Goal: Task Accomplishment & Management: Complete application form

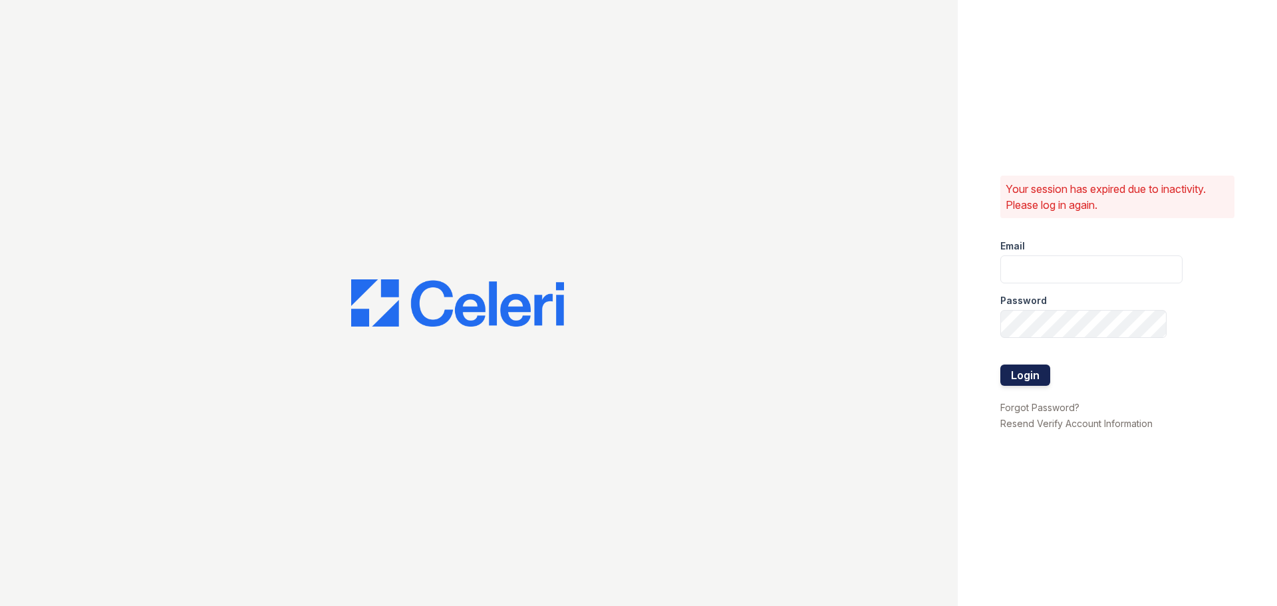
type input "[PERSON_NAME][EMAIL_ADDRESS][DOMAIN_NAME]"
click at [1035, 378] on button "Login" at bounding box center [1025, 374] width 50 height 21
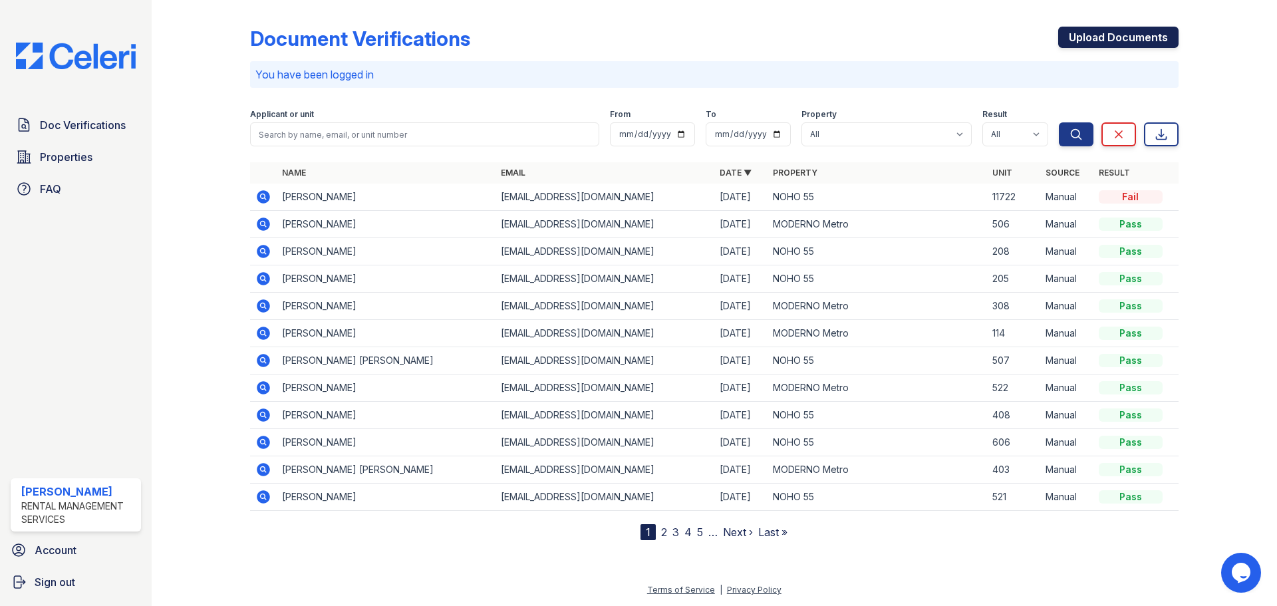
click at [1093, 36] on link "Upload Documents" at bounding box center [1118, 37] width 120 height 21
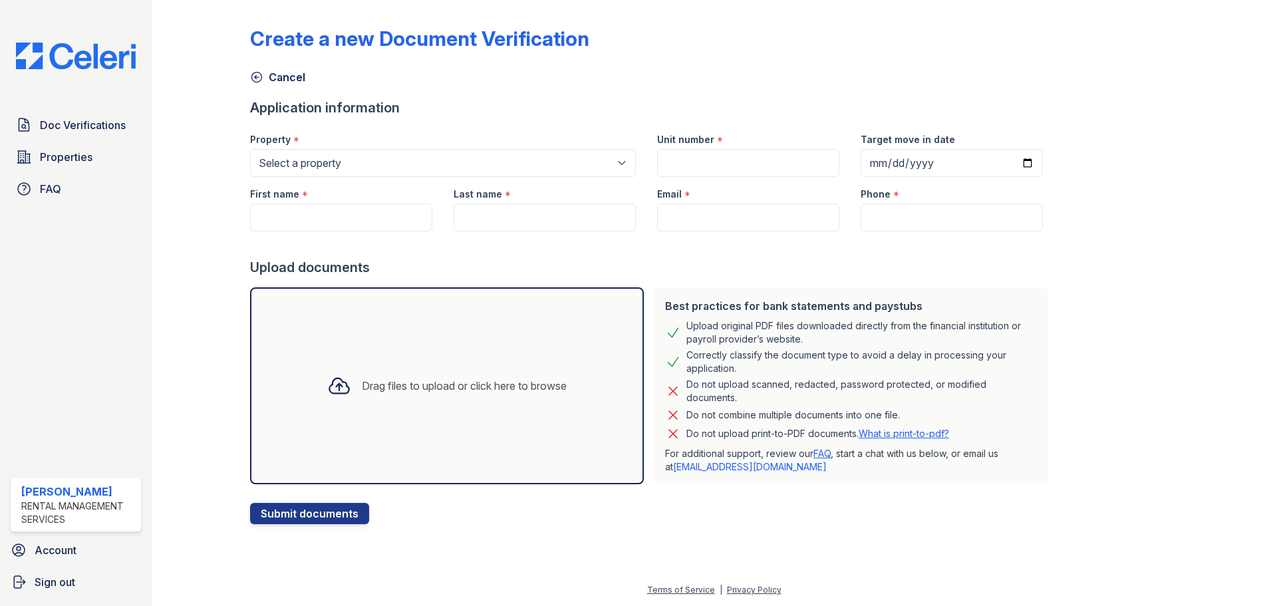
click at [409, 148] on div "Property *" at bounding box center [443, 135] width 386 height 27
click at [376, 161] on select "Select a property MODERNO Metro NOHO 55" at bounding box center [443, 163] width 386 height 28
select select "44"
click at [250, 149] on select "Select a property MODERNO Metro NOHO 55" at bounding box center [443, 163] width 386 height 28
click at [347, 156] on select "Select a property MODERNO Metro NOHO 55" at bounding box center [443, 163] width 386 height 28
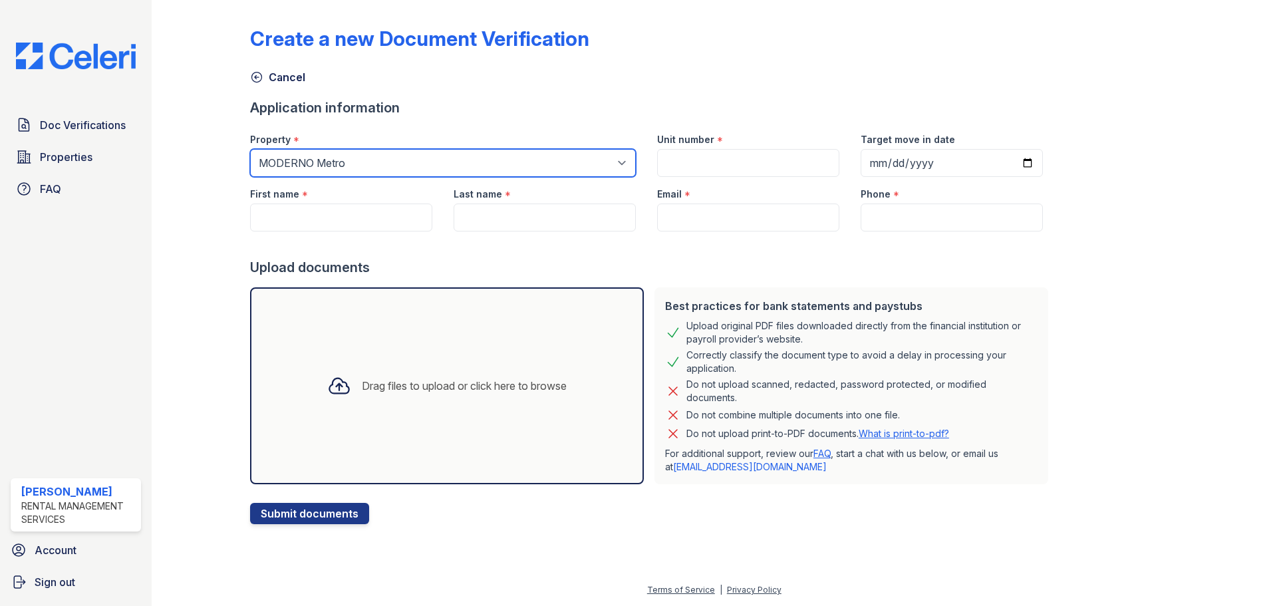
click at [250, 149] on select "Select a property MODERNO Metro NOHO 55" at bounding box center [443, 163] width 386 height 28
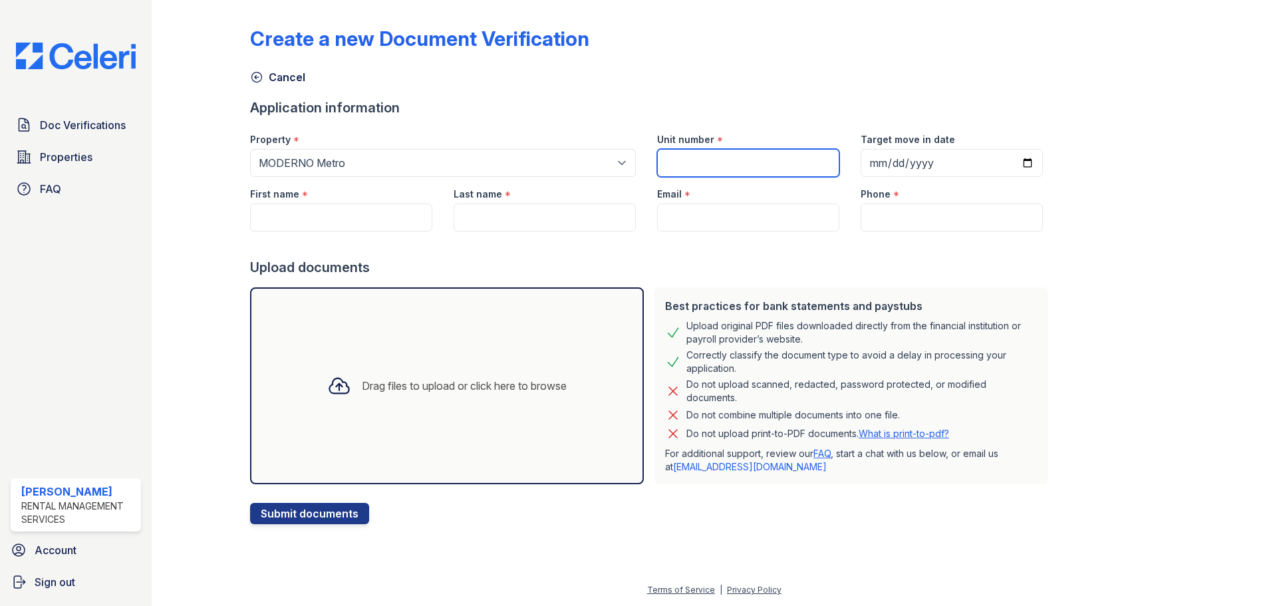
click at [698, 172] on input "Unit number" at bounding box center [748, 163] width 182 height 28
type input "307"
paste input "Vladyslav Yakushkin"
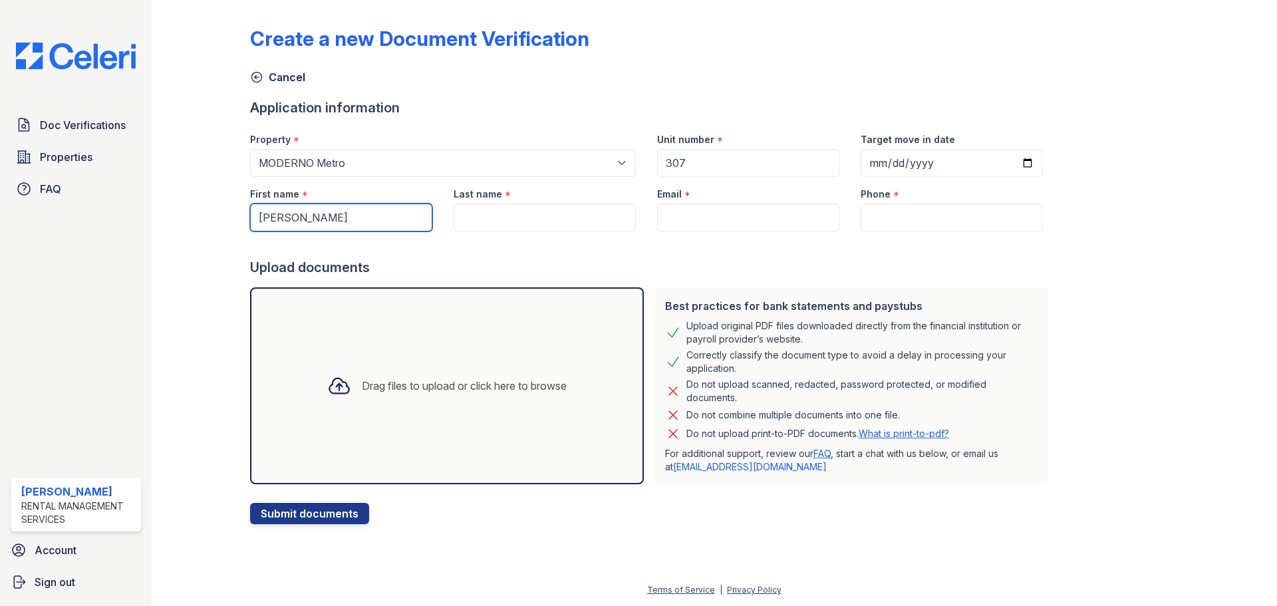
type input "Vladyslav"
paste input "Yakushkin"
type input "Yakushkin"
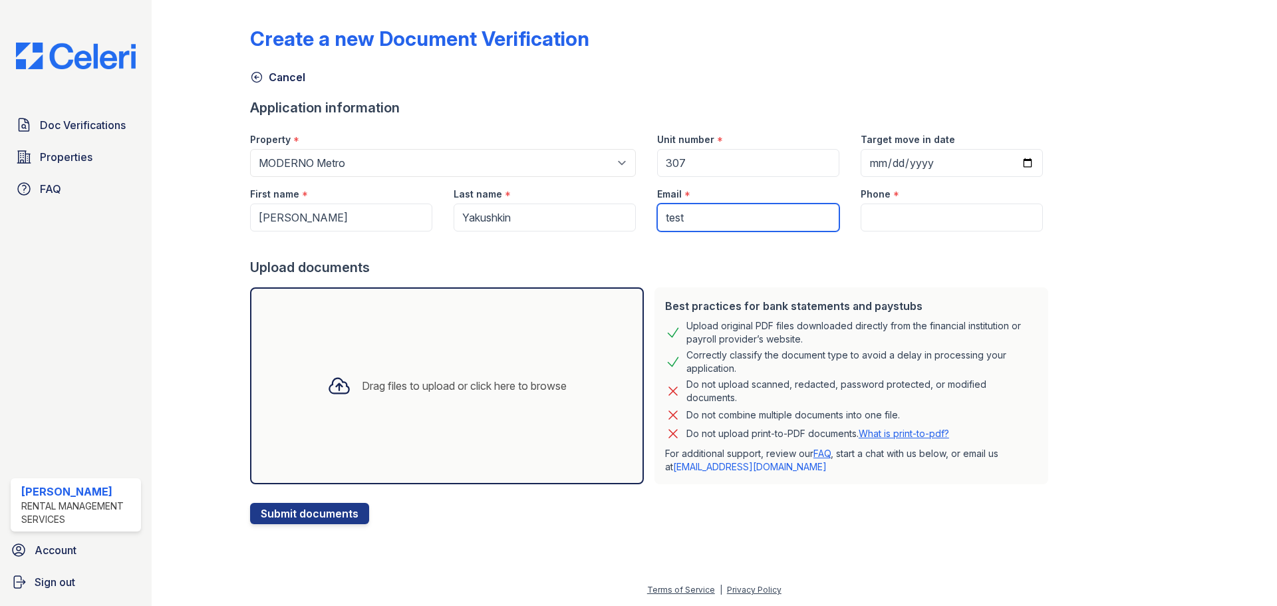
type input "[EMAIL_ADDRESS][DOMAIN_NAME]"
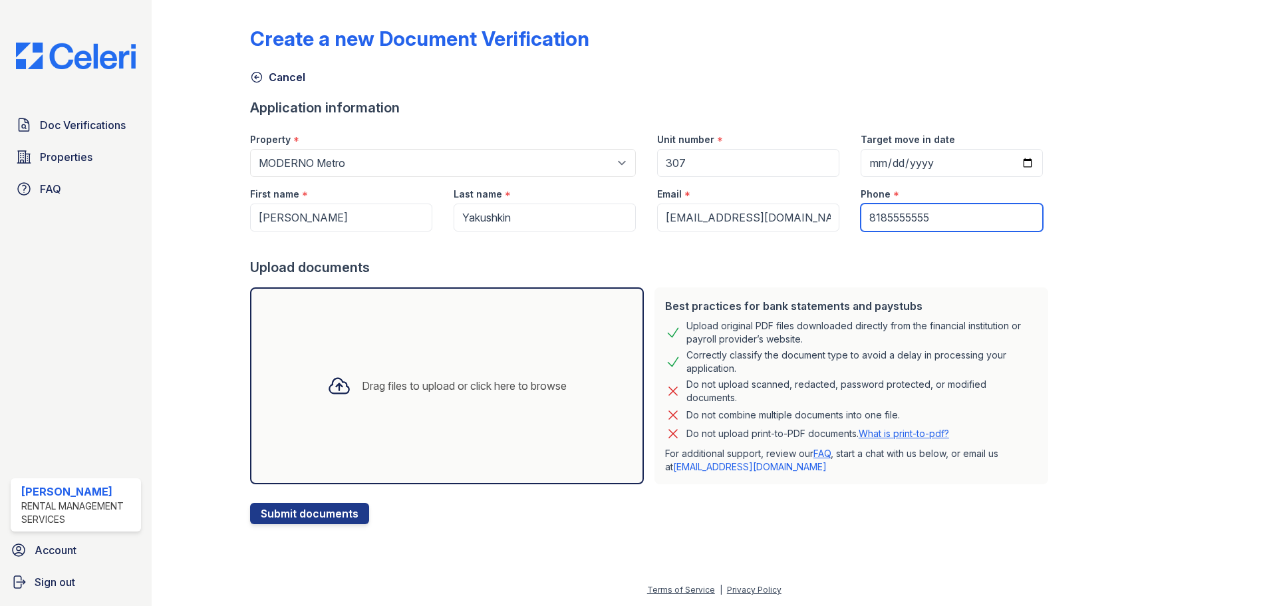
type input "8185555555"
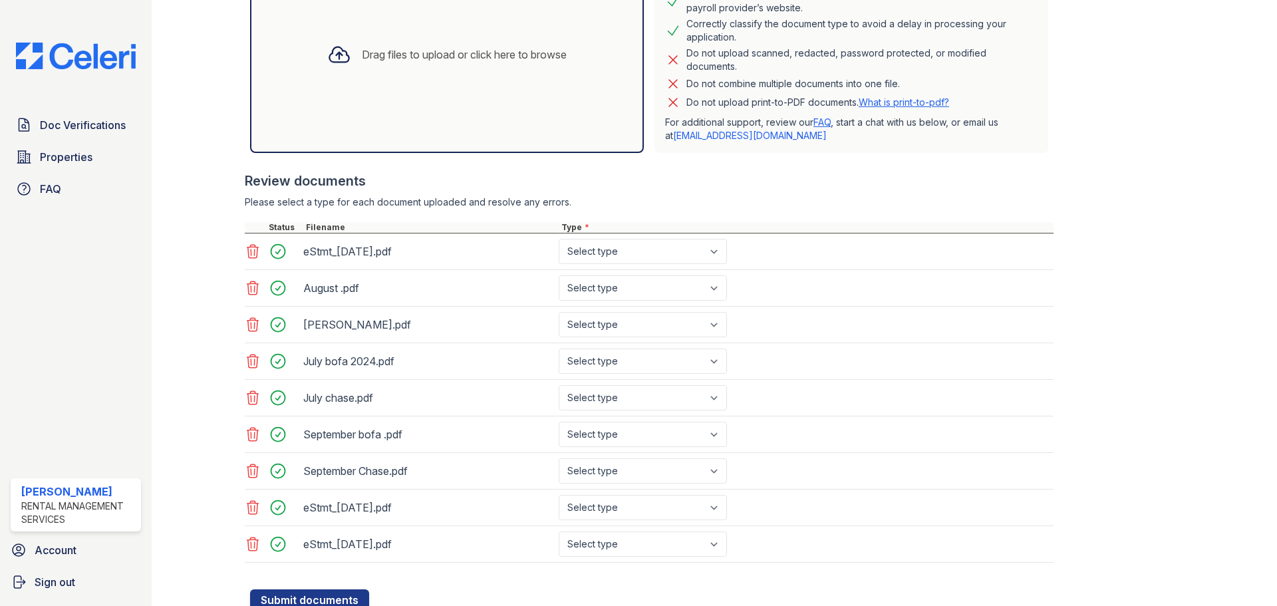
scroll to position [333, 0]
click at [638, 243] on select "Select type Paystub Bank Statement Offer Letter Tax Documents Benefit Award Let…" at bounding box center [643, 249] width 168 height 25
select select "bank_statement"
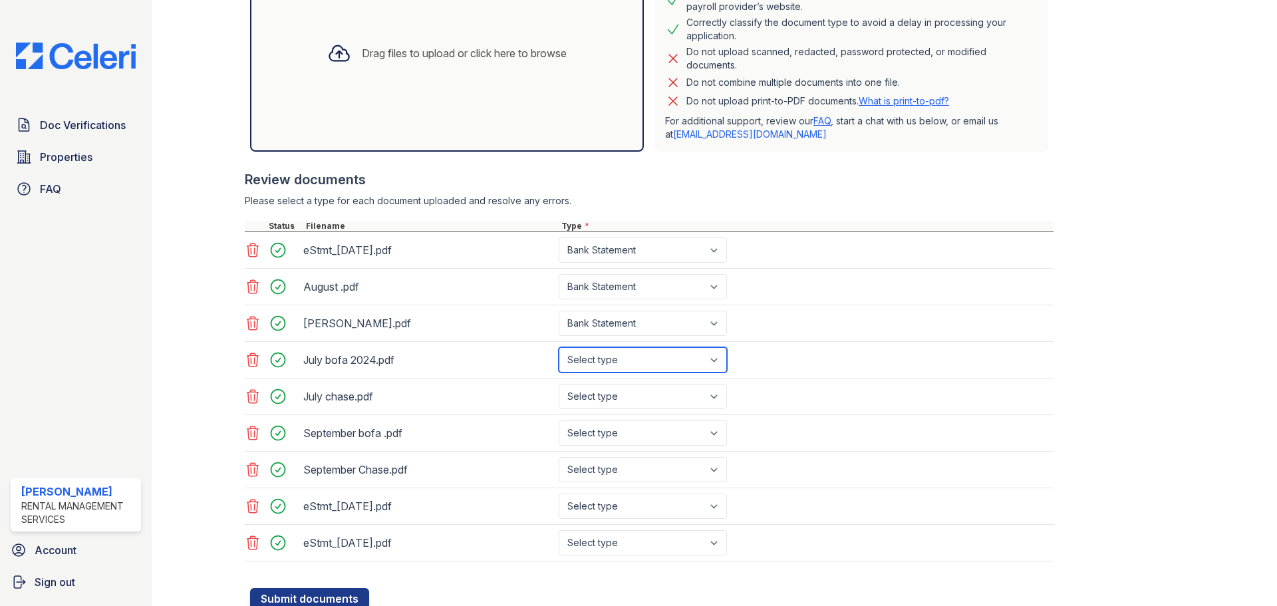
select select "bank_statement"
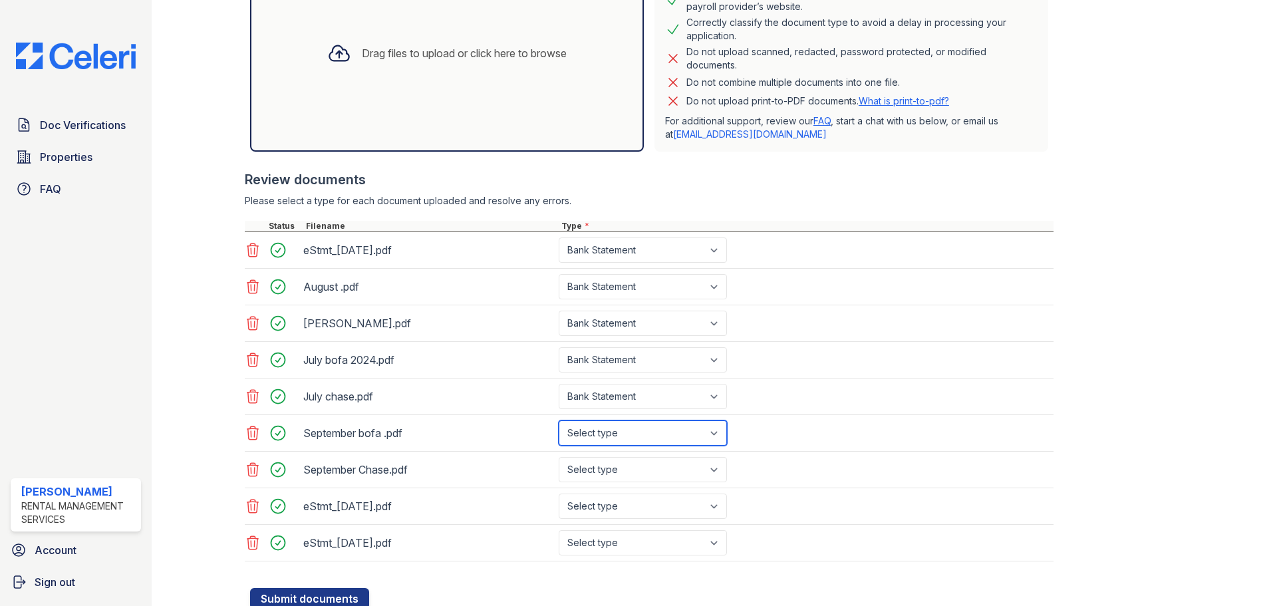
select select "bank_statement"
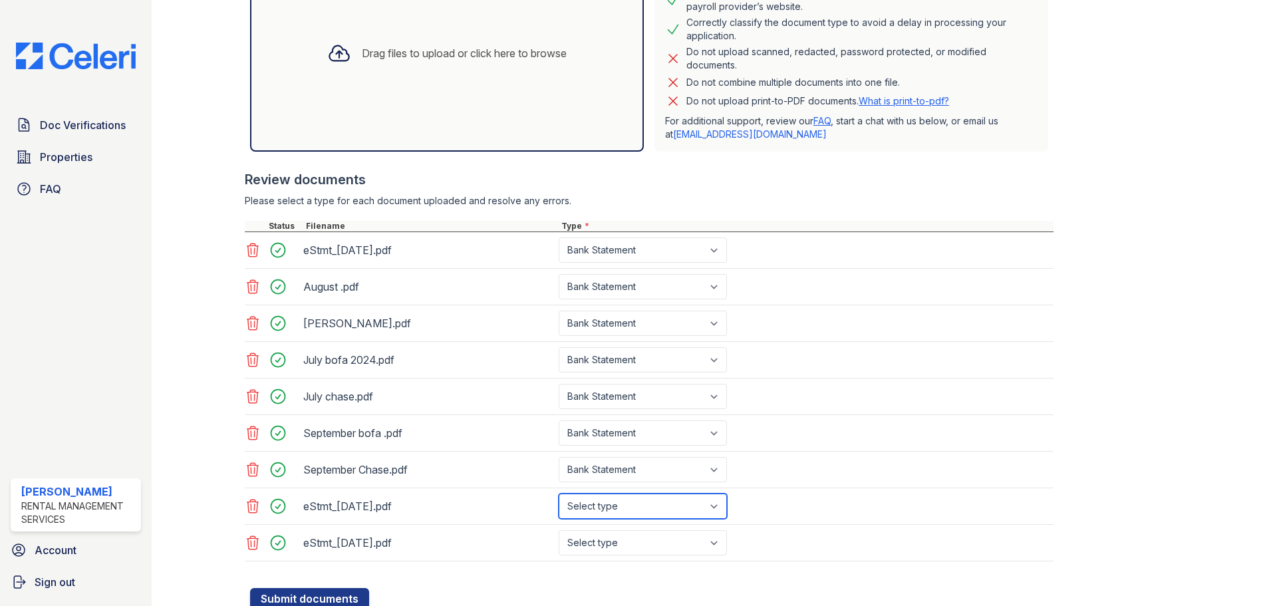
select select "bank_statement"
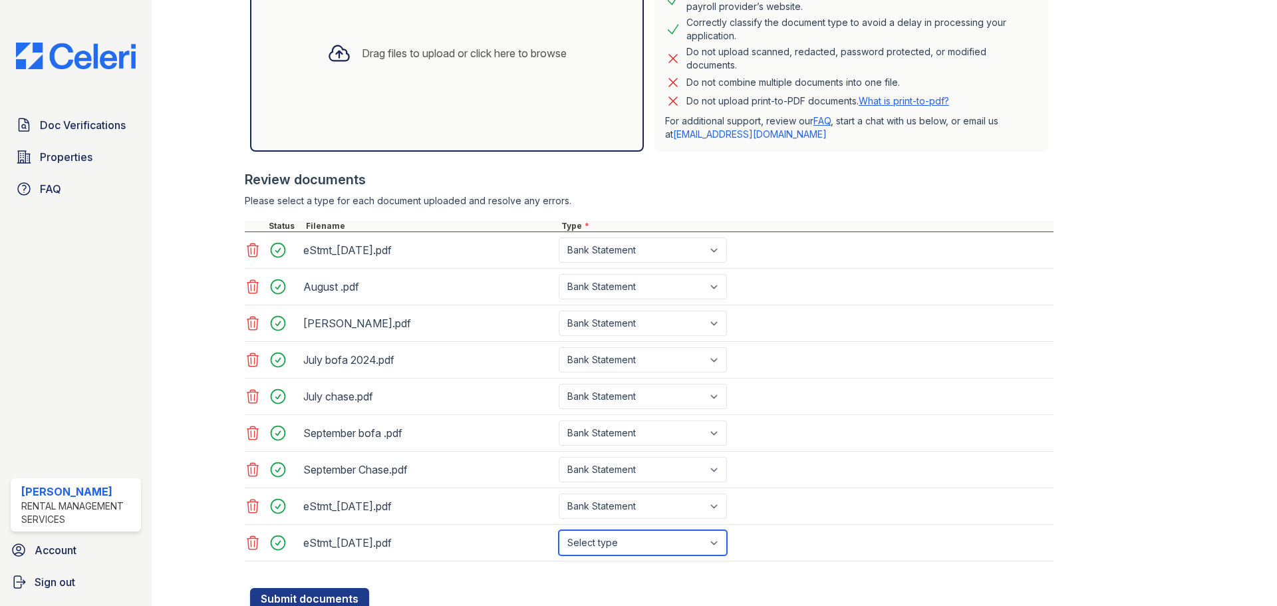
select select "bank_statement"
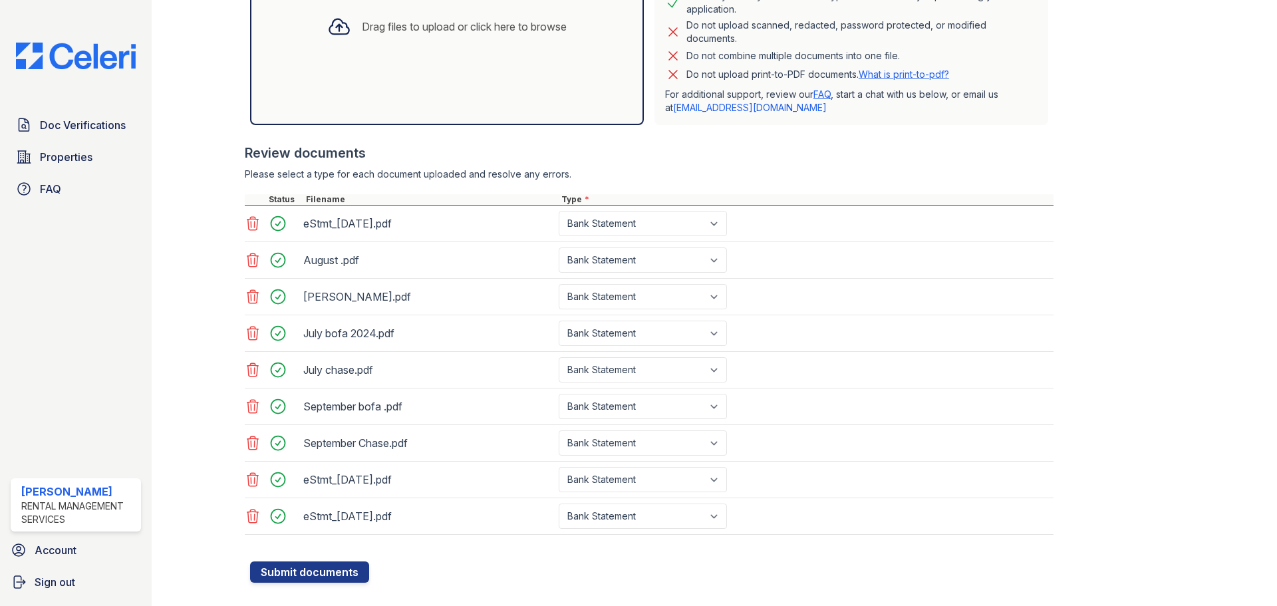
scroll to position [381, 0]
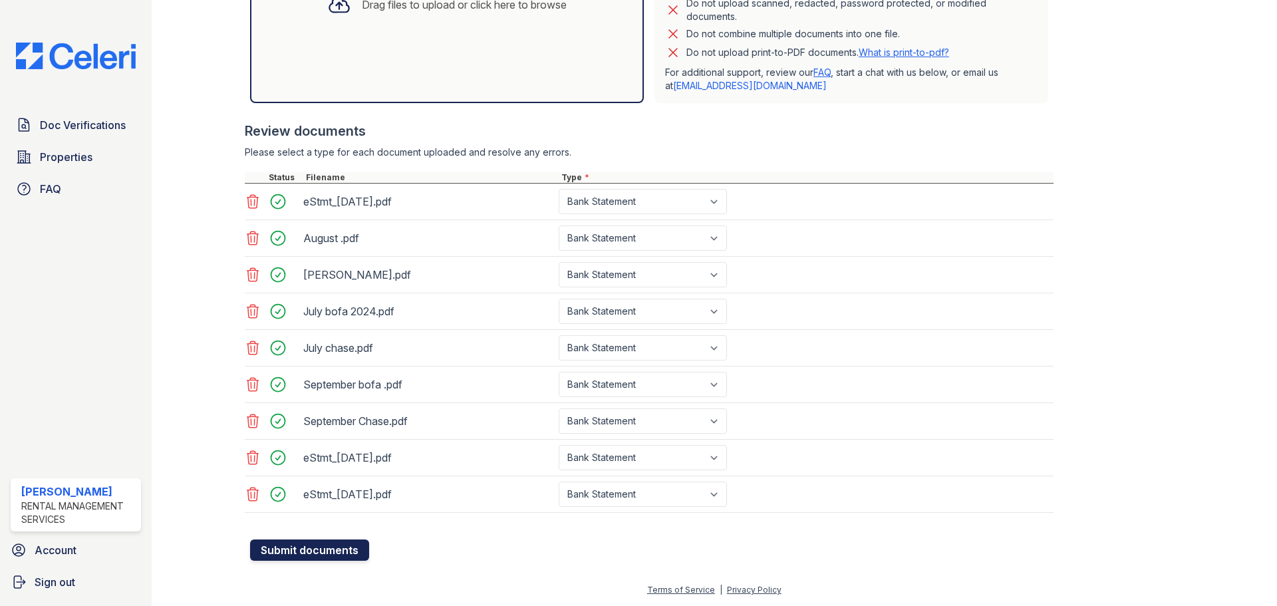
click at [353, 541] on button "Submit documents" at bounding box center [309, 549] width 119 height 21
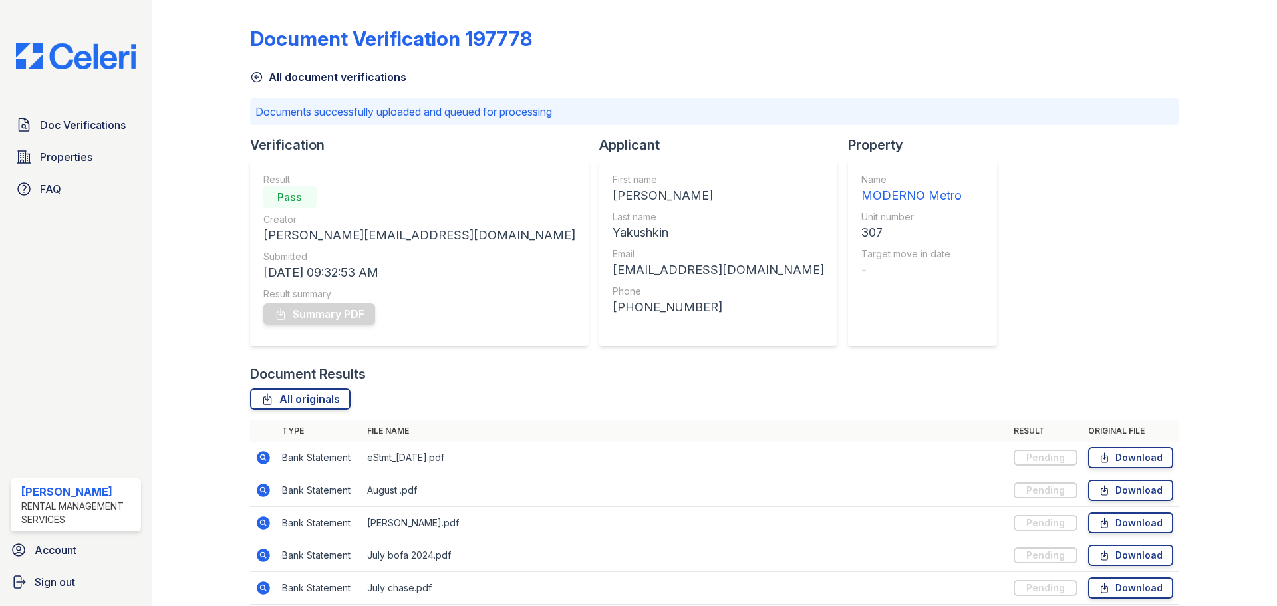
click at [1067, 227] on div "Document Verification 197778 All document verifications Documents successfully …" at bounding box center [714, 376] width 928 height 743
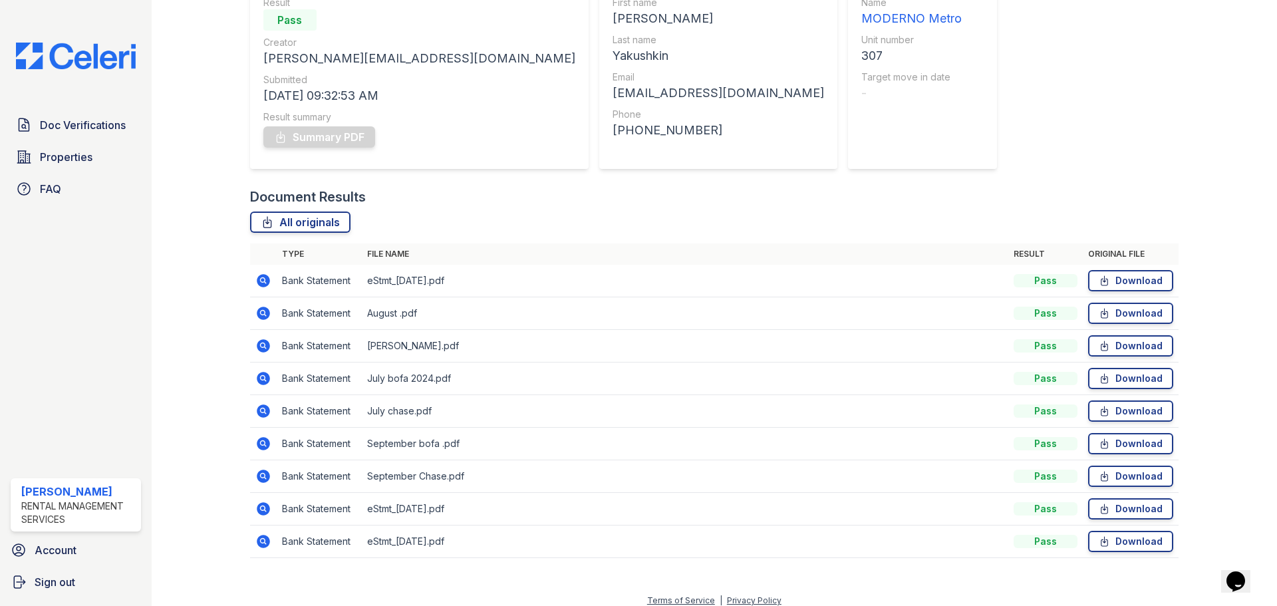
scroll to position [150, 0]
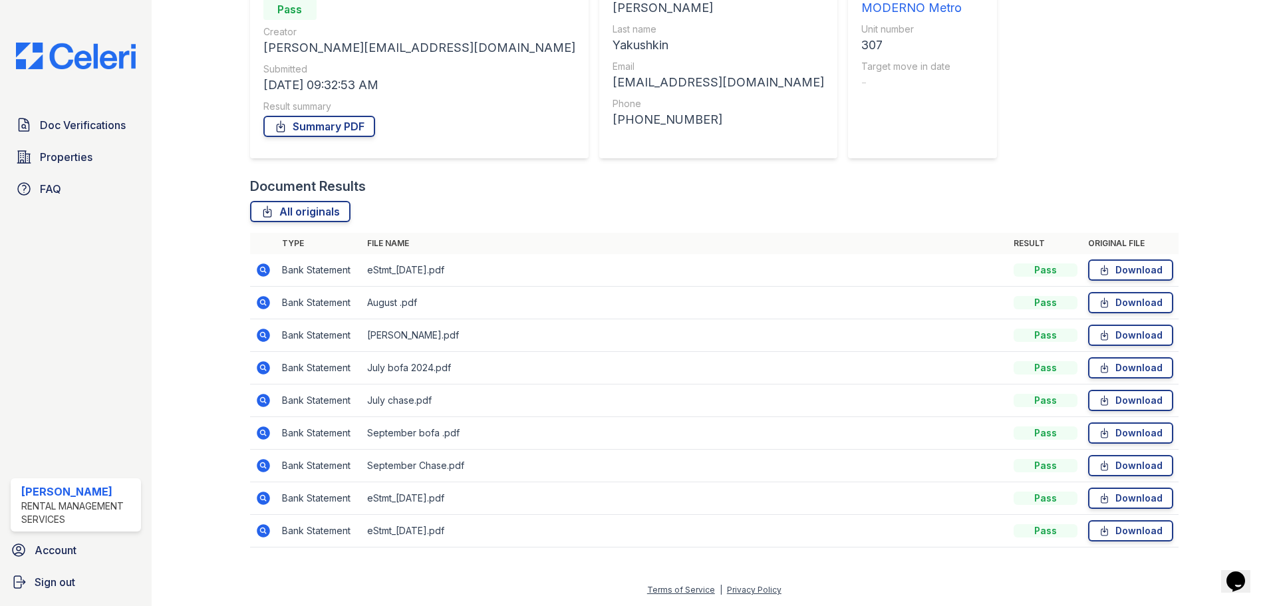
click at [904, 194] on div "Document Results" at bounding box center [714, 186] width 928 height 19
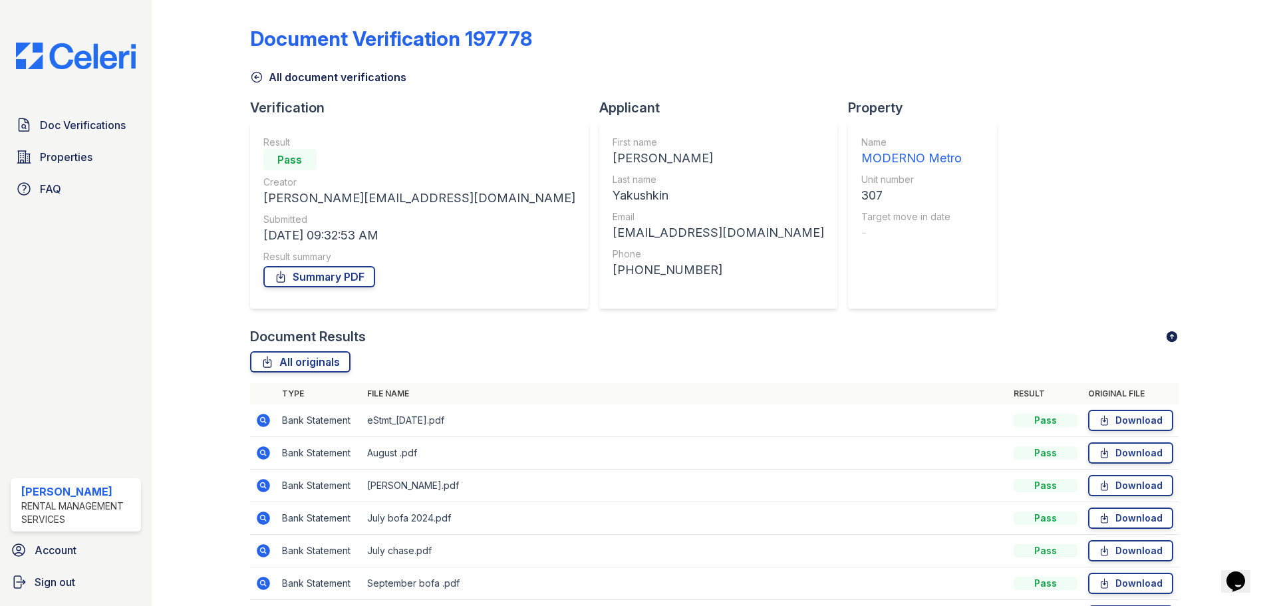
drag, startPoint x: 817, startPoint y: 170, endPoint x: 639, endPoint y: -80, distance: 307.6
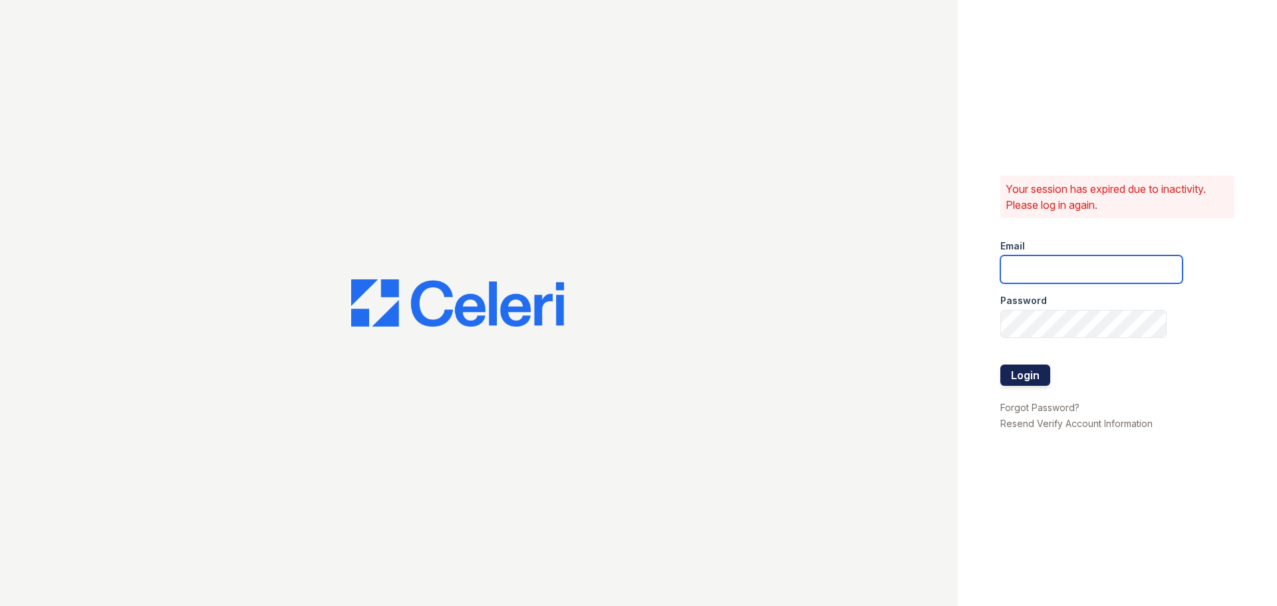
type input "[PERSON_NAME][EMAIL_ADDRESS][DOMAIN_NAME]"
click at [1037, 368] on button "Login" at bounding box center [1025, 374] width 50 height 21
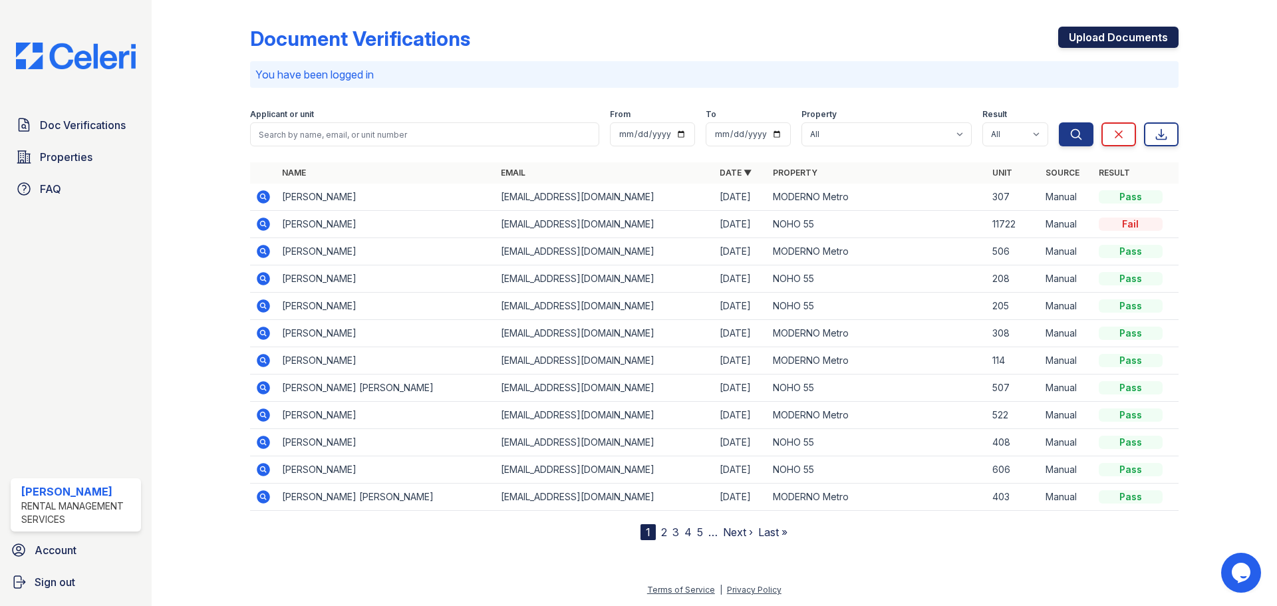
click at [1143, 47] on link "Upload Documents" at bounding box center [1118, 37] width 120 height 21
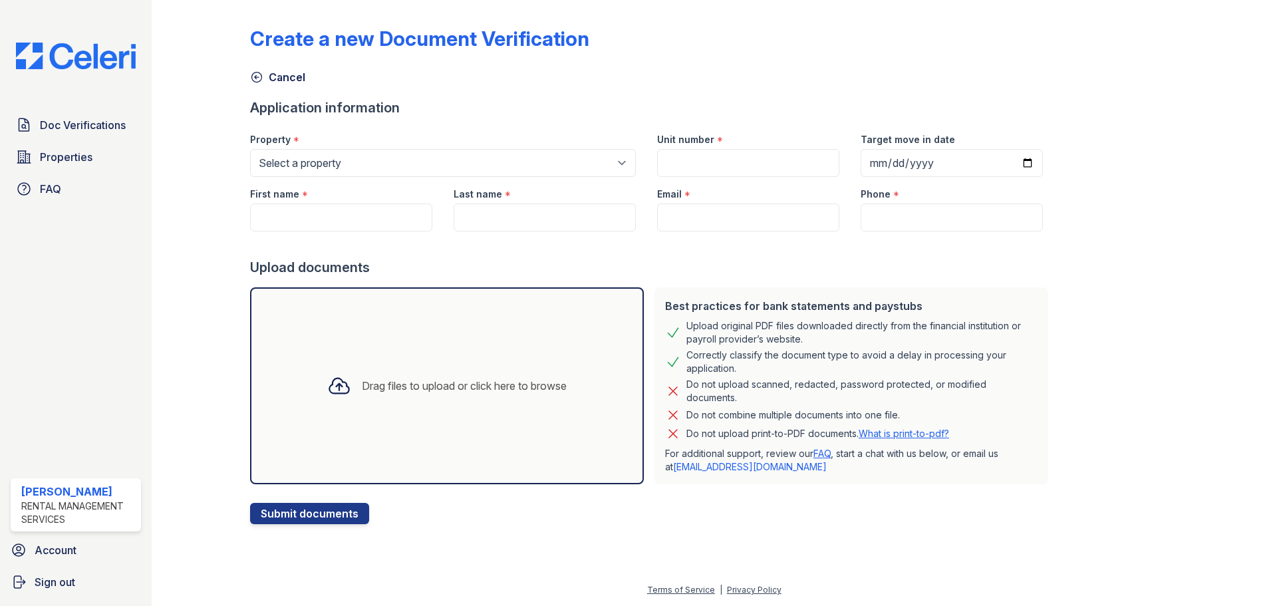
click at [1140, 30] on div "Create a new Document Verification" at bounding box center [714, 44] width 928 height 35
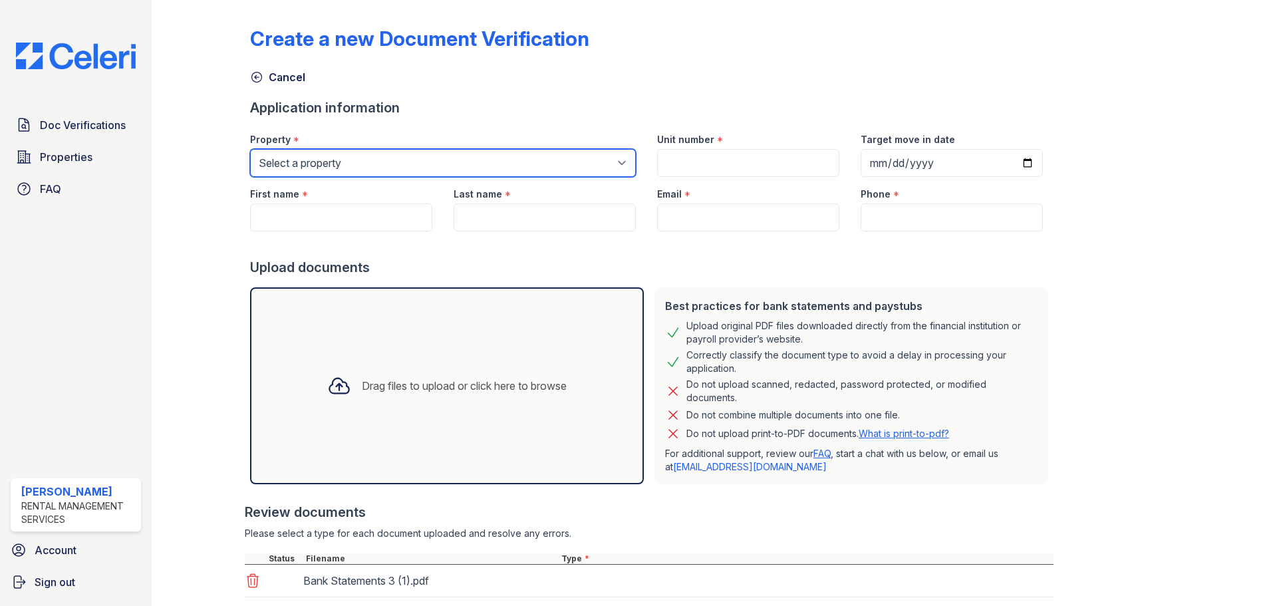
drag, startPoint x: 393, startPoint y: 162, endPoint x: 377, endPoint y: 173, distance: 19.6
click at [393, 162] on select "Select a property MODERNO Metro NOHO 55" at bounding box center [443, 163] width 386 height 28
select select "45"
click at [250, 149] on select "Select a property MODERNO Metro NOHO 55" at bounding box center [443, 163] width 386 height 28
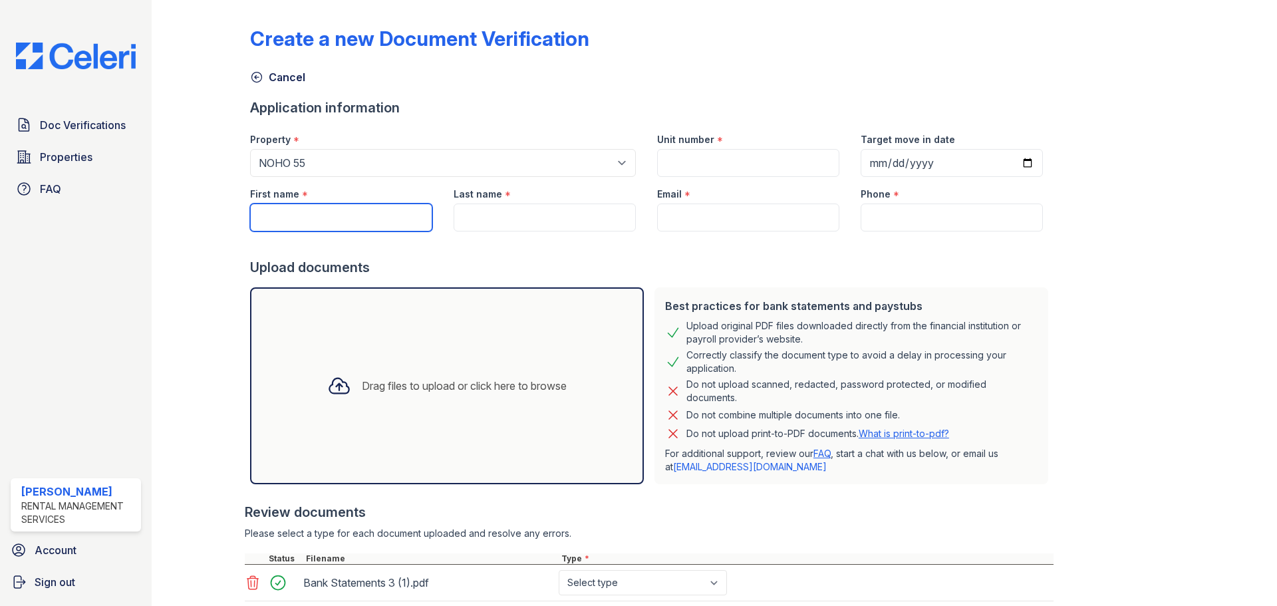
click at [310, 213] on input "First name" at bounding box center [341, 218] width 182 height 28
click at [683, 158] on input "Unit number" at bounding box center [748, 163] width 182 height 28
type input "202"
paste input "Audrey K. Vazquez"
type input "Audrey K."
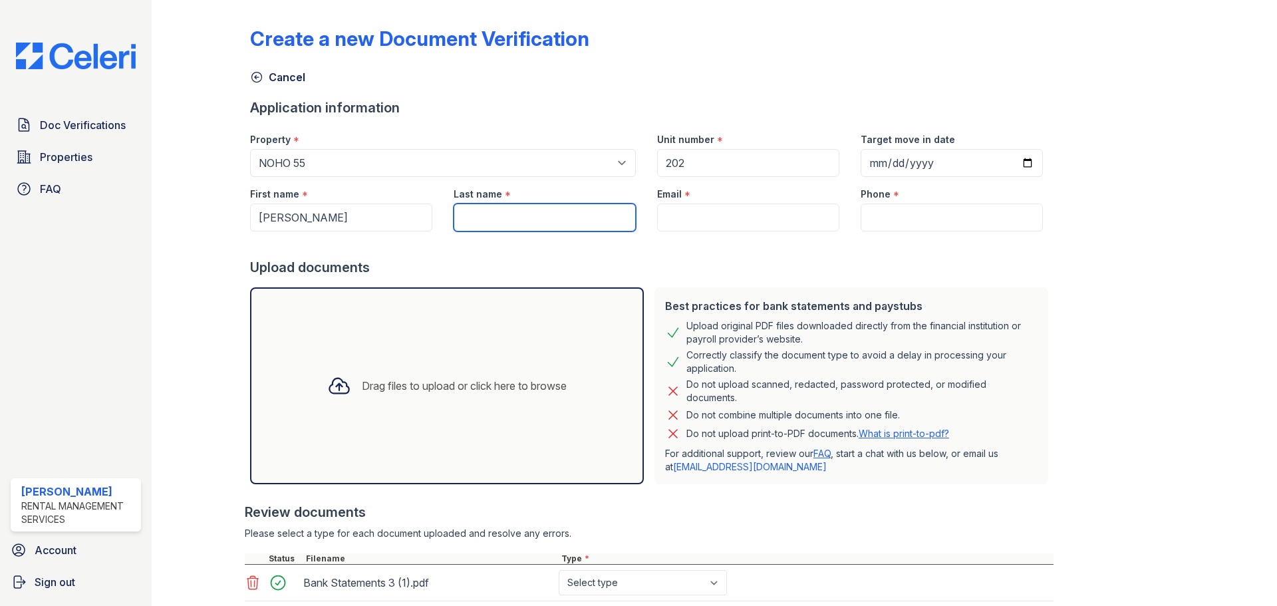
paste input "Vazquez"
type input "Vazquez"
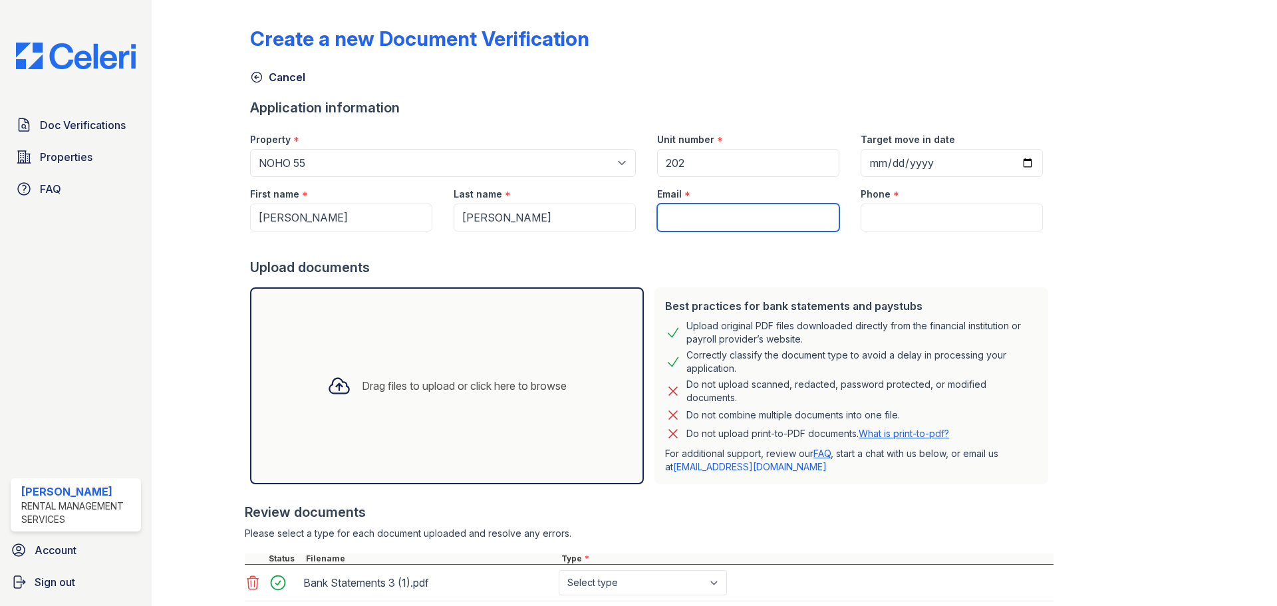
type input "f"
type input "[EMAIL_ADDRESS][DOMAIN_NAME]"
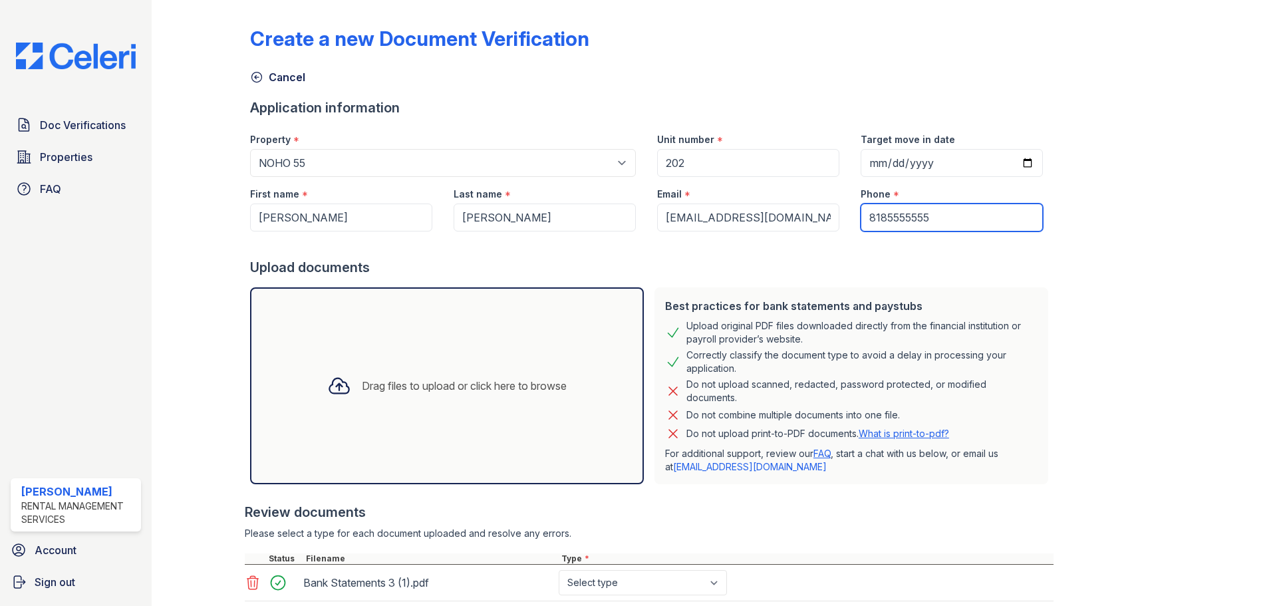
type input "8185555555"
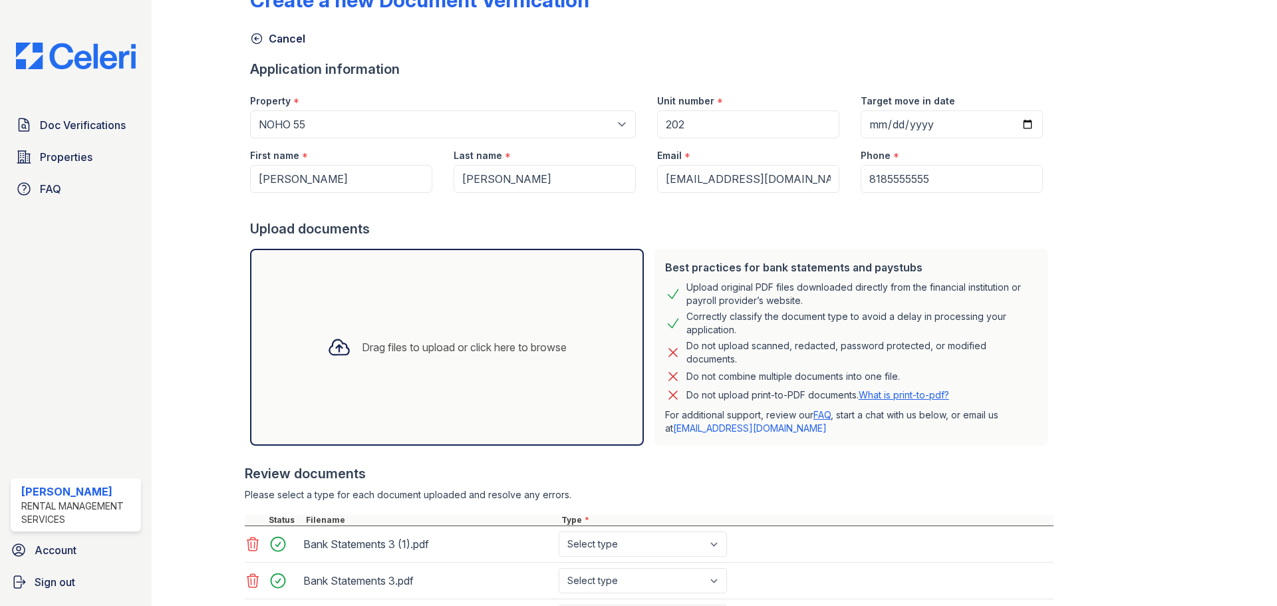
scroll to position [200, 0]
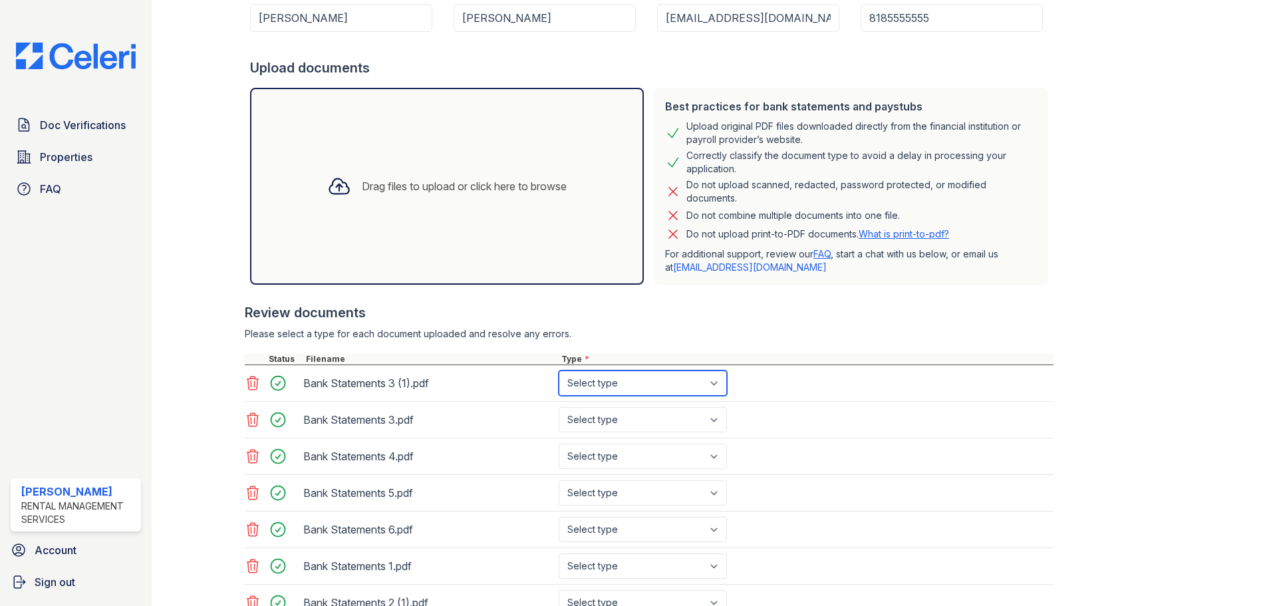
click at [575, 390] on select "Select type Paystub Bank Statement Offer Letter Tax Documents Benefit Award Let…" at bounding box center [643, 382] width 168 height 25
select select "bank_statement"
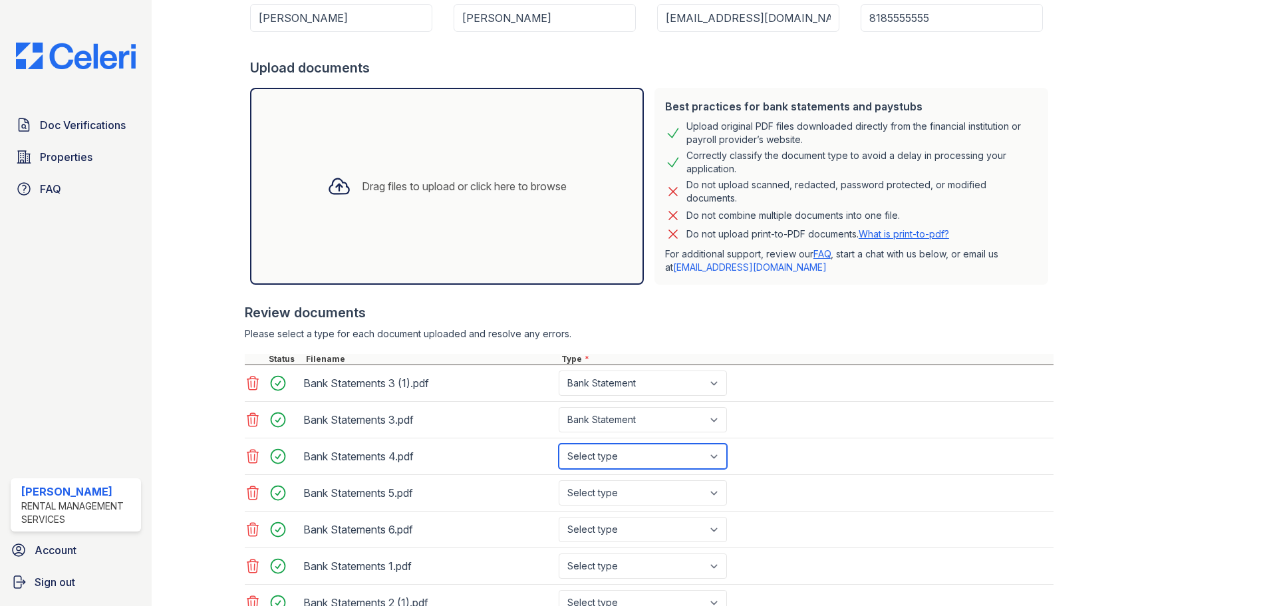
select select "bank_statement"
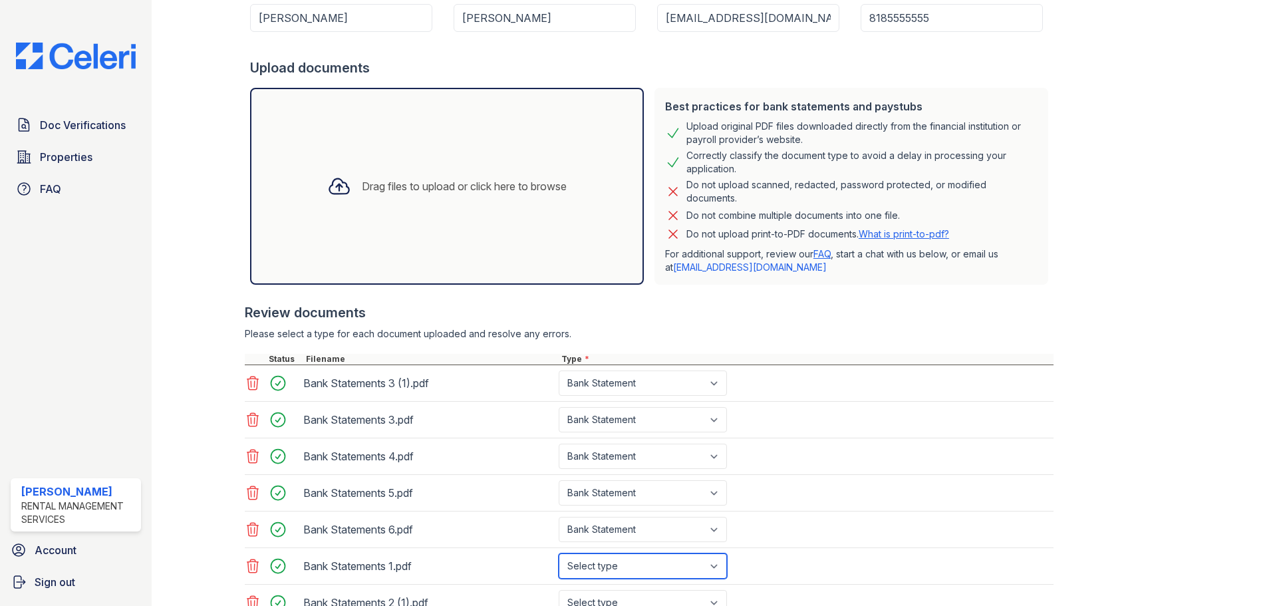
select select "bank_statement"
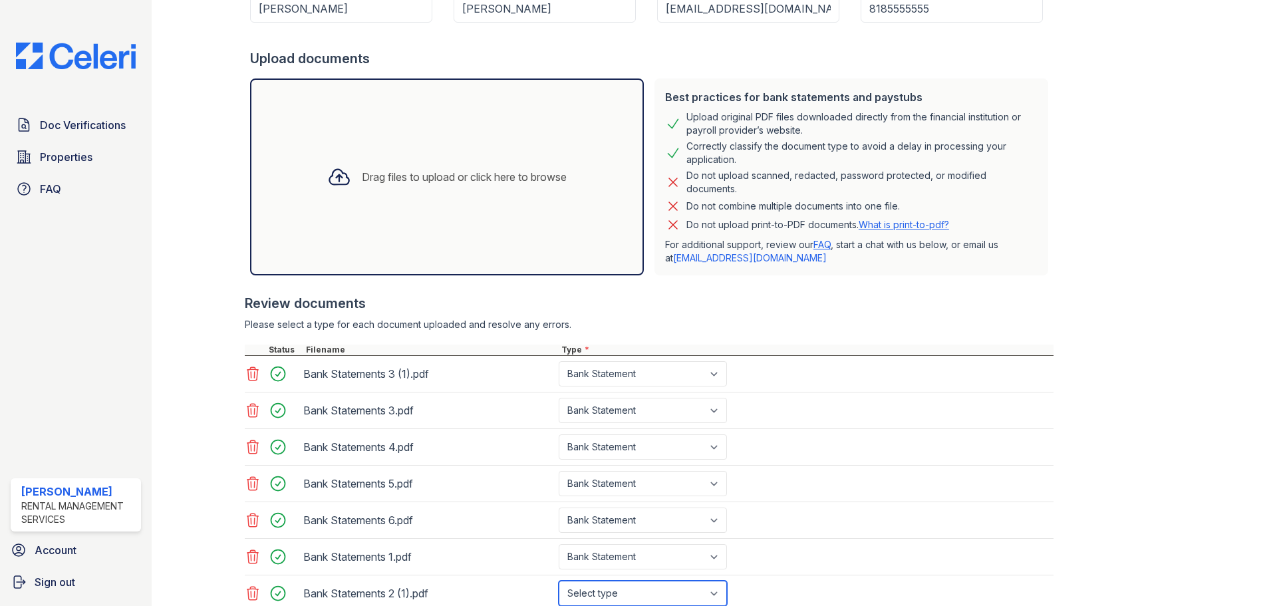
select select "bank_statement"
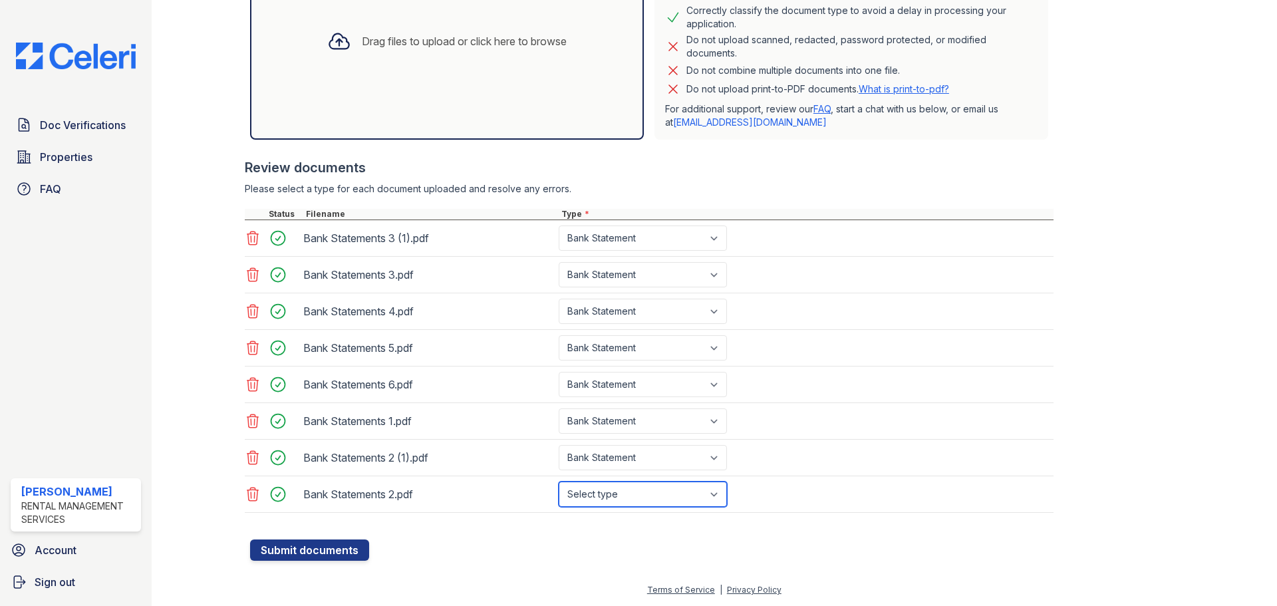
select select "bank_statement"
click at [250, 539] on button "Submit documents" at bounding box center [309, 549] width 119 height 21
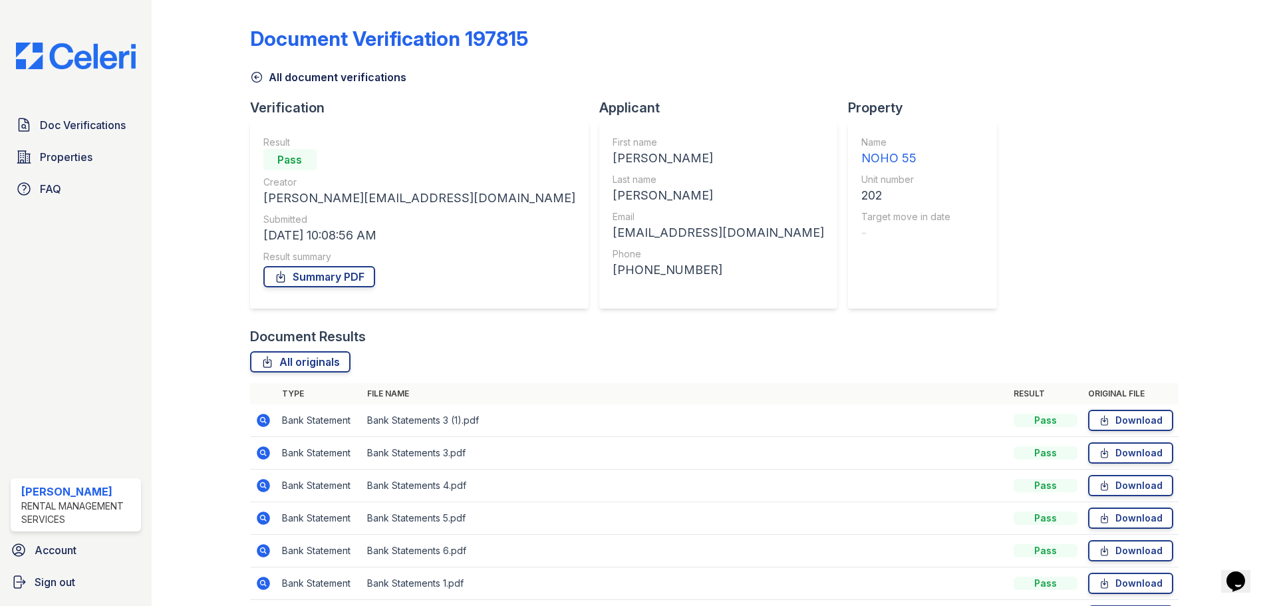
click at [907, 114] on div "Document Verification 197815 All document verifications Verification Result Pas…" at bounding box center [714, 341] width 928 height 673
click at [88, 49] on img at bounding box center [75, 56] width 141 height 27
click at [315, 76] on link "All document verifications" at bounding box center [328, 77] width 156 height 16
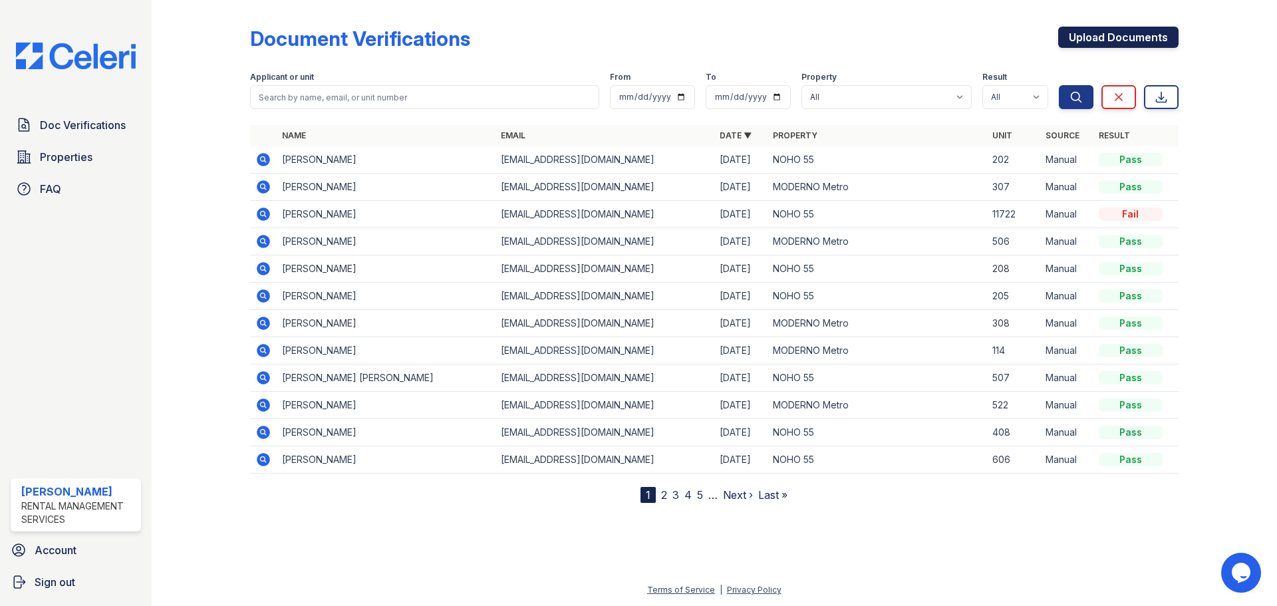
click at [1137, 41] on link "Upload Documents" at bounding box center [1118, 37] width 120 height 21
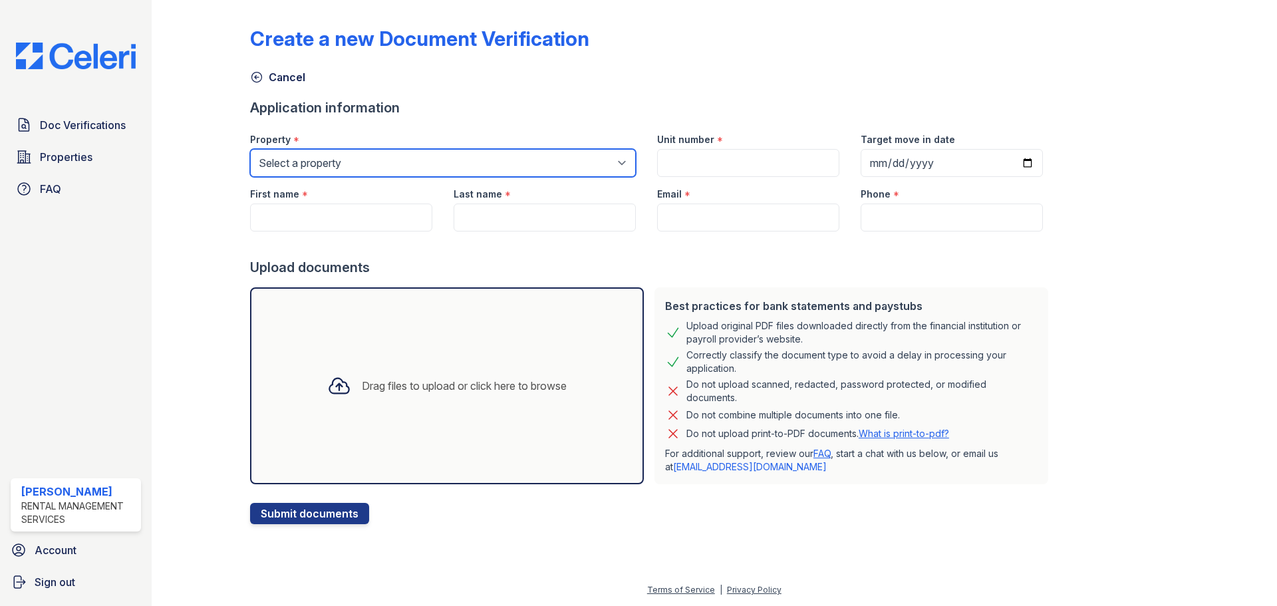
click at [351, 168] on select "Select a property MODERNO Metro NOHO 55" at bounding box center [443, 163] width 386 height 28
select select "45"
click at [250, 149] on select "Select a property MODERNO Metro NOHO 55" at bounding box center [443, 163] width 386 height 28
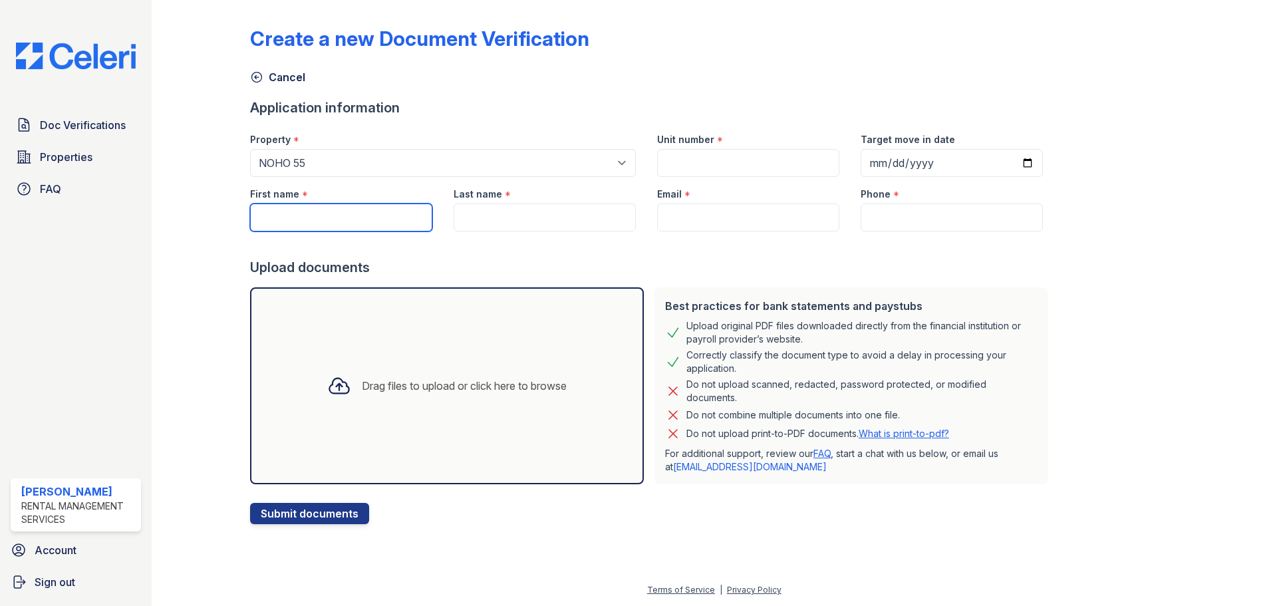
click at [336, 219] on input "First name" at bounding box center [341, 218] width 182 height 28
paste input "Paulina A. Gaona"
type input "Paulina A."
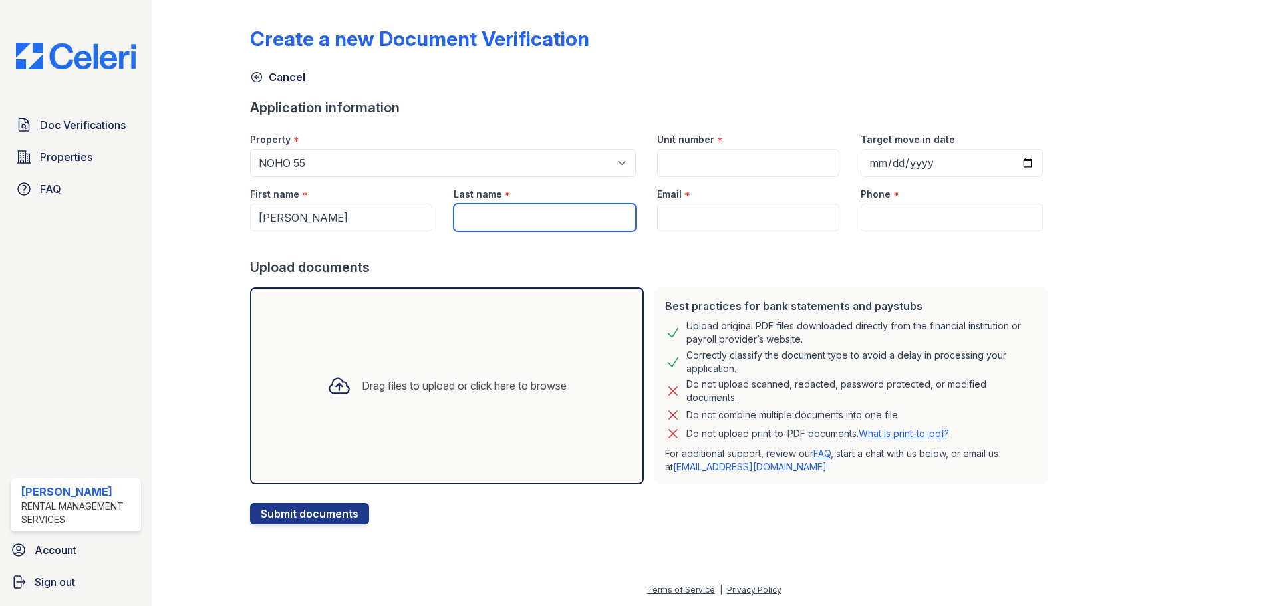
paste input "Gaona"
type input "Gaona"
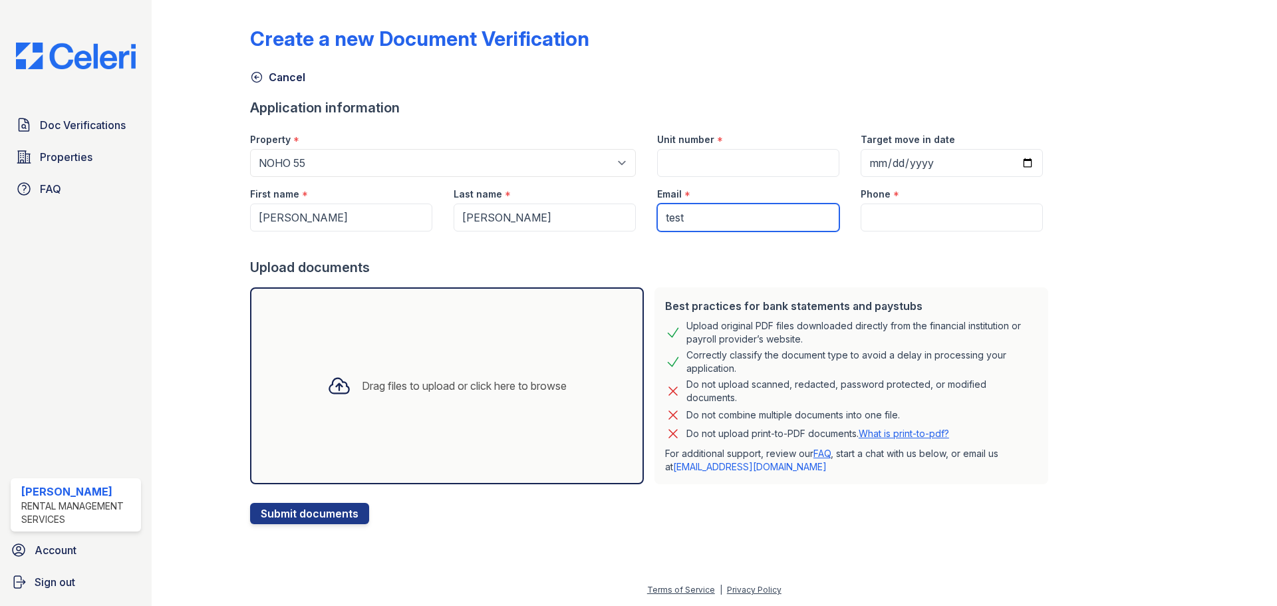
type input "[EMAIL_ADDRESS][DOMAIN_NAME]"
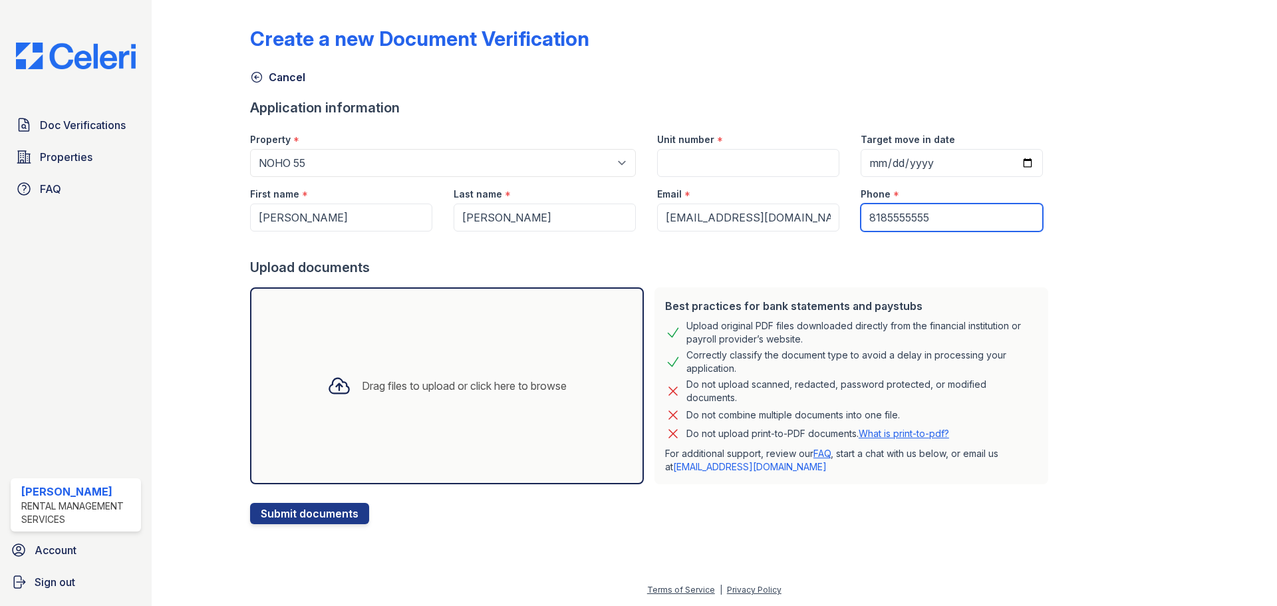
type input "8185555555"
click at [746, 174] on input "Unit number" at bounding box center [748, 163] width 182 height 28
type input "108"
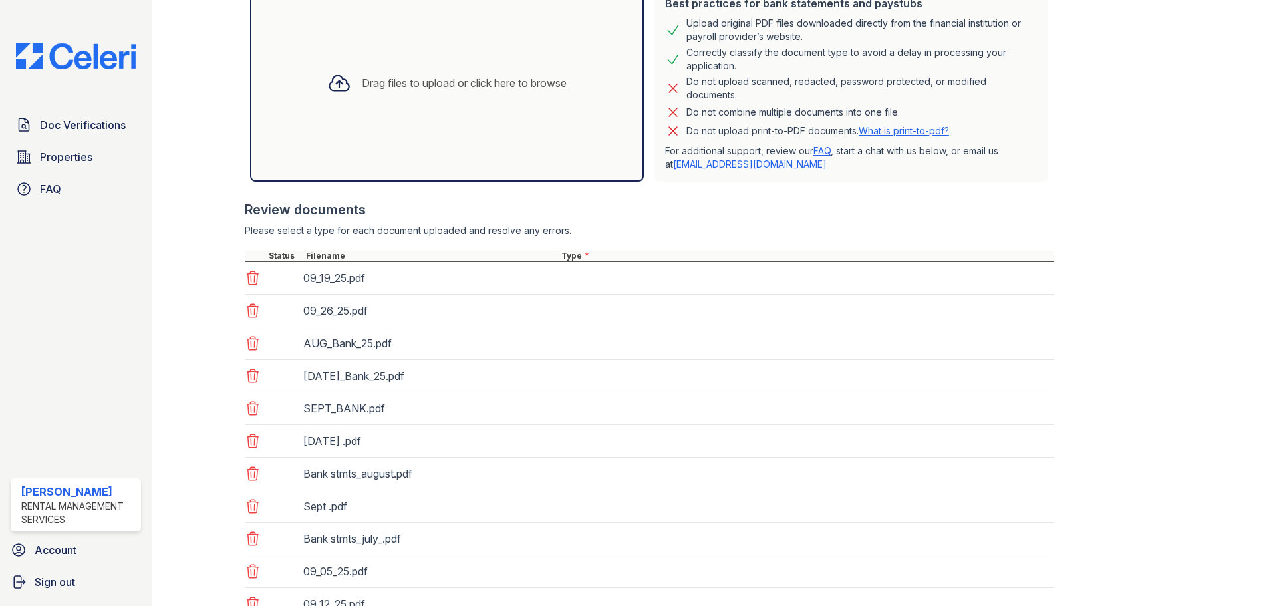
scroll to position [399, 0]
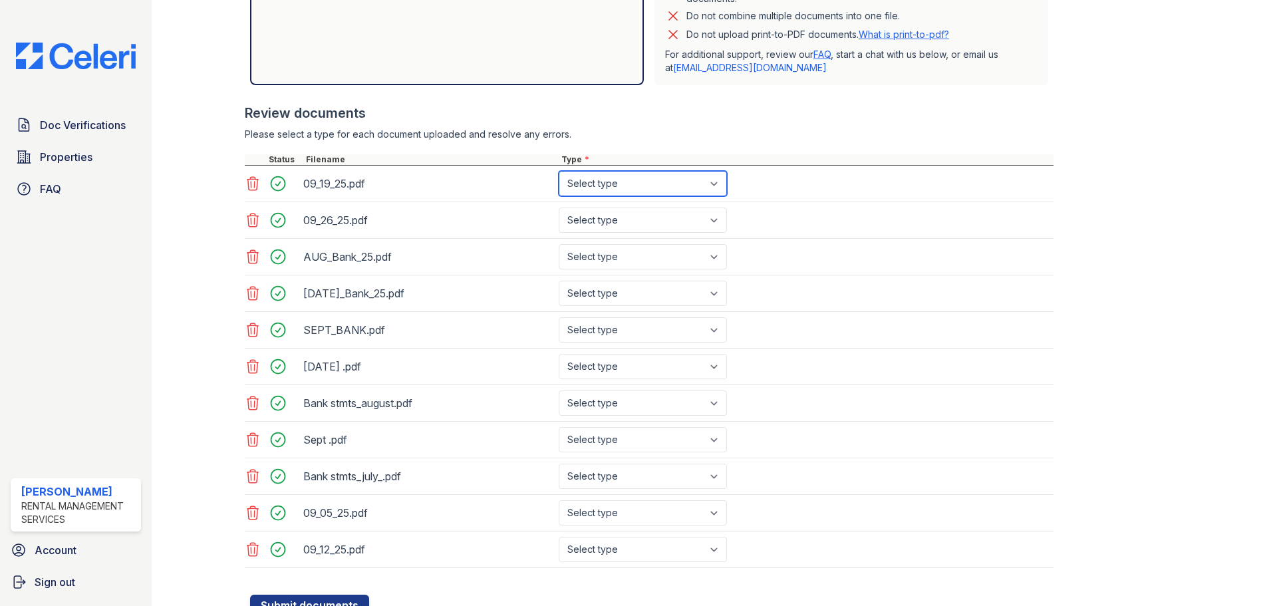
click at [598, 184] on select "Select type Paystub Bank Statement Offer Letter Tax Documents Benefit Award Let…" at bounding box center [643, 183] width 168 height 25
select select "paystub"
click at [559, 171] on select "Select type Paystub Bank Statement Offer Letter Tax Documents Benefit Award Let…" at bounding box center [643, 183] width 168 height 25
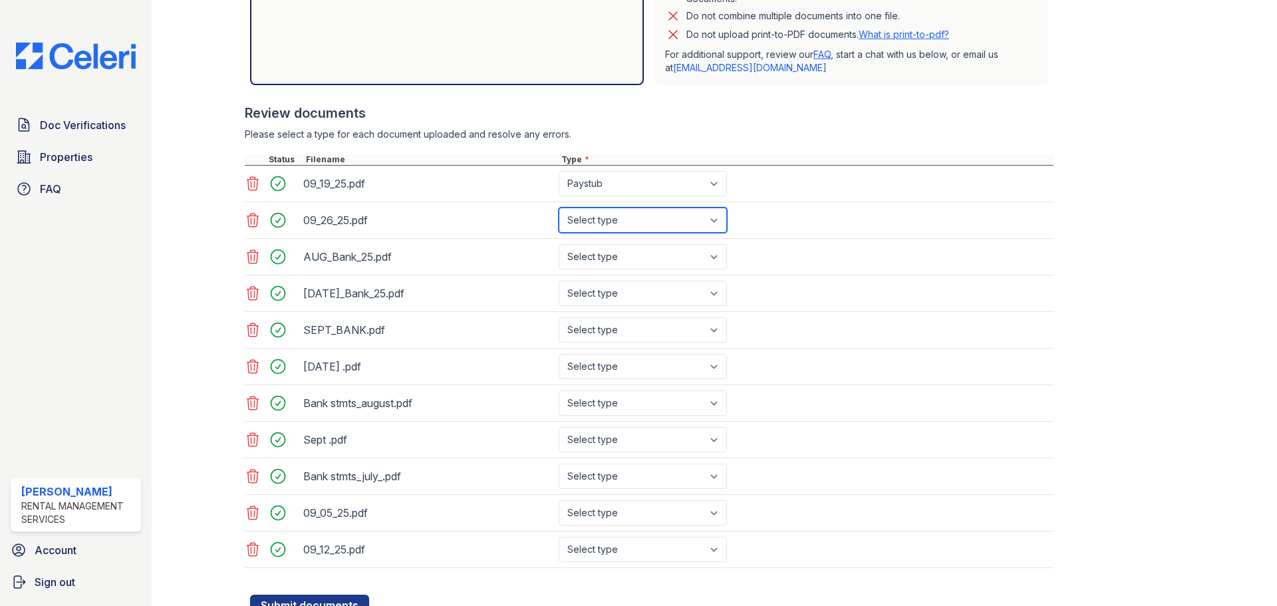
select select "paystub"
select select "bank_statement"
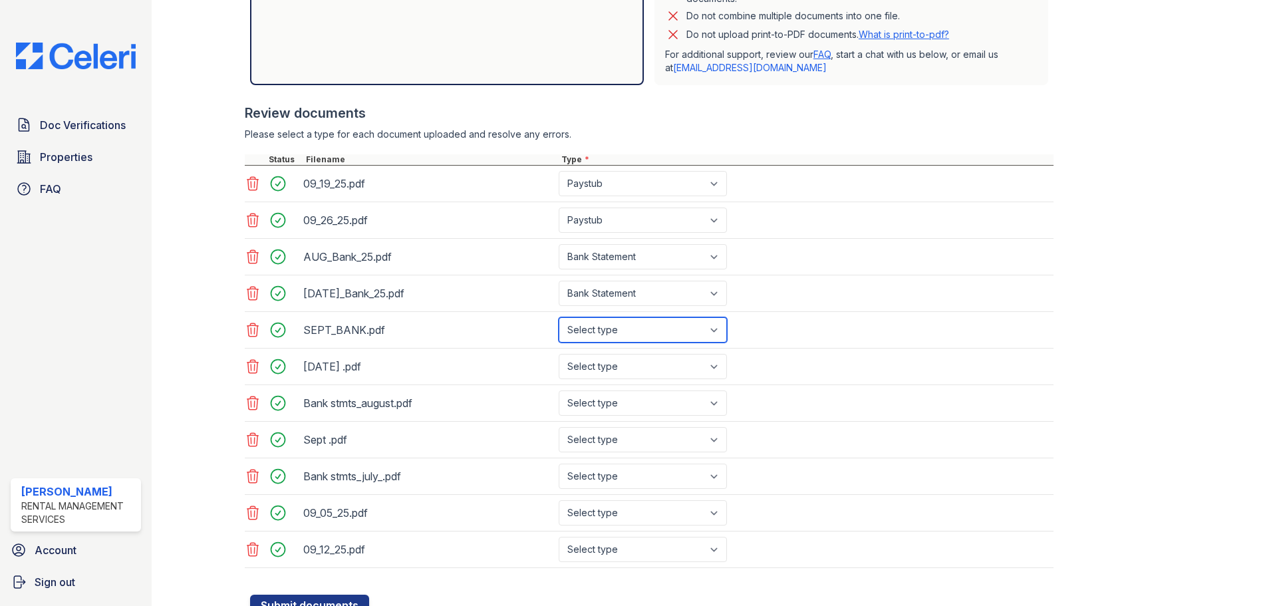
select select "bank_statement"
select select "paystub"
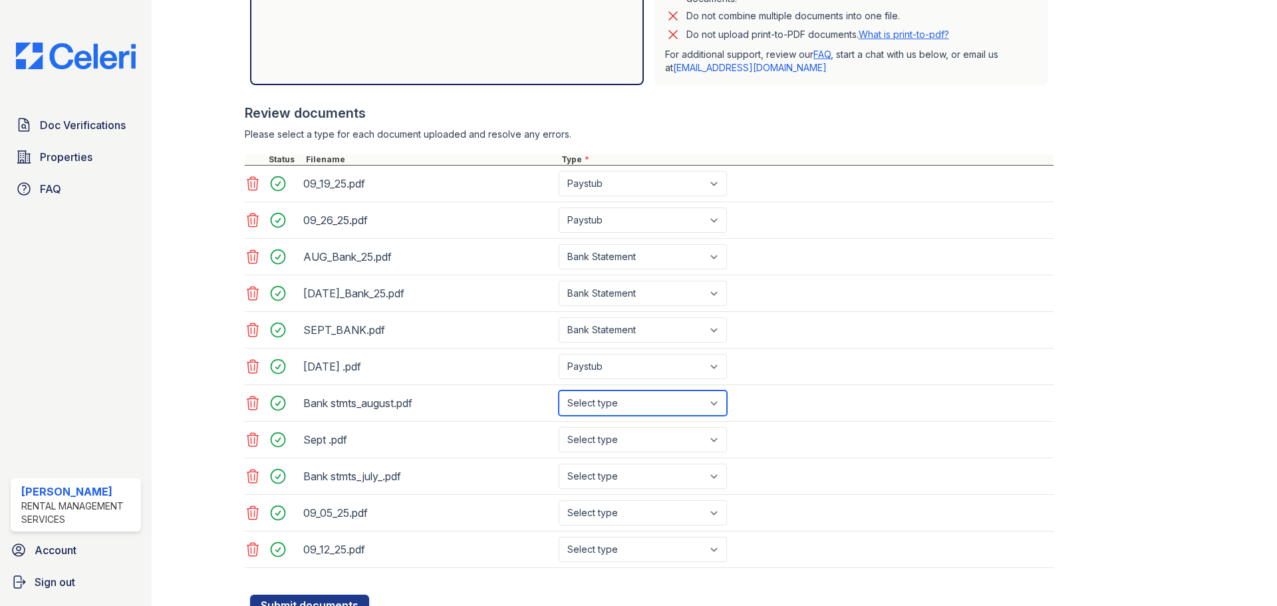
select select "bank_statement"
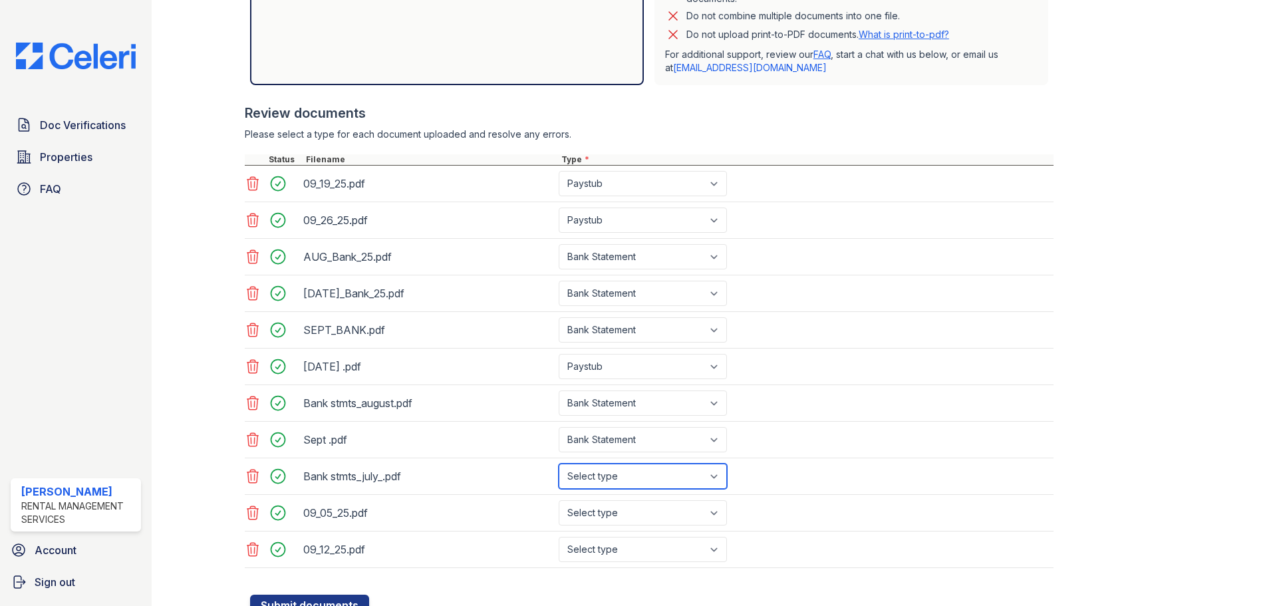
select select "bank_statement"
select select "paystub"
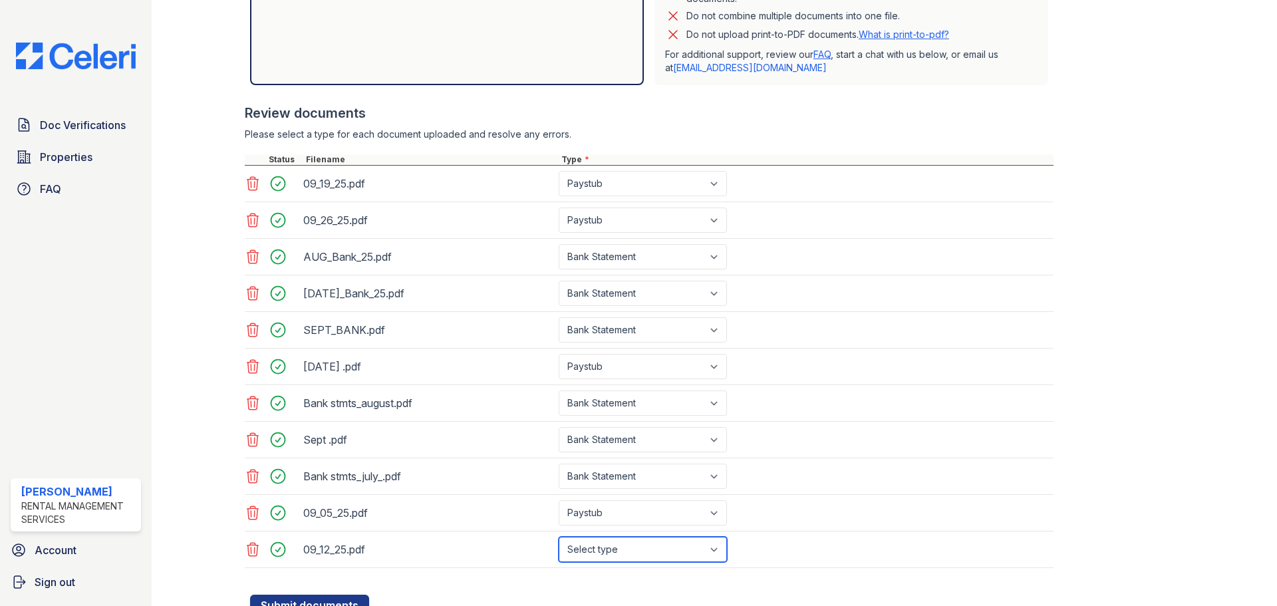
select select "paystub"
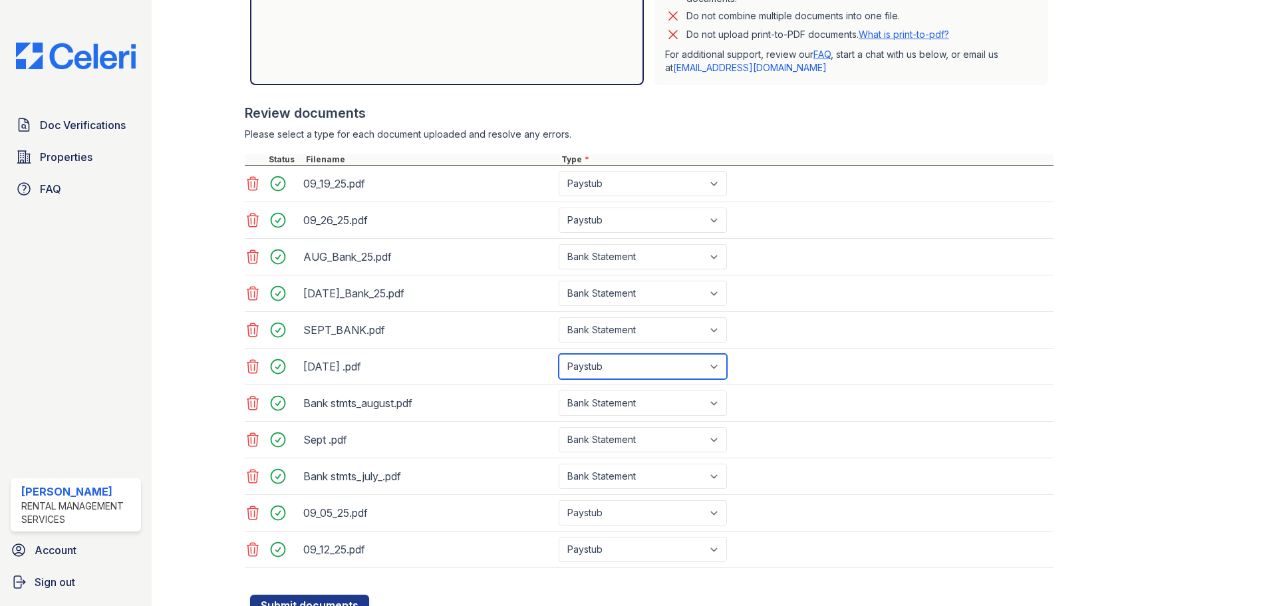
click at [641, 364] on select "Select type Paystub Bank Statement Offer Letter Tax Documents Benefit Award Let…" at bounding box center [643, 366] width 168 height 25
select select "bank_statement"
click at [559, 354] on select "Select type Paystub Bank Statement Offer Letter Tax Documents Benefit Award Let…" at bounding box center [643, 366] width 168 height 25
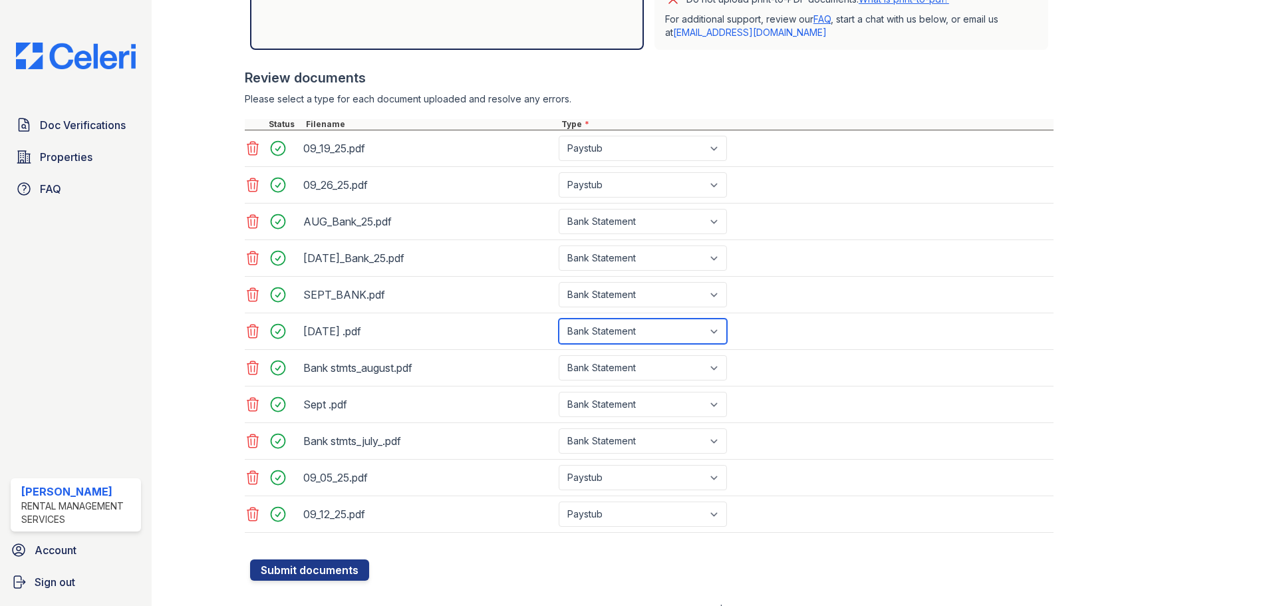
scroll to position [454, 0]
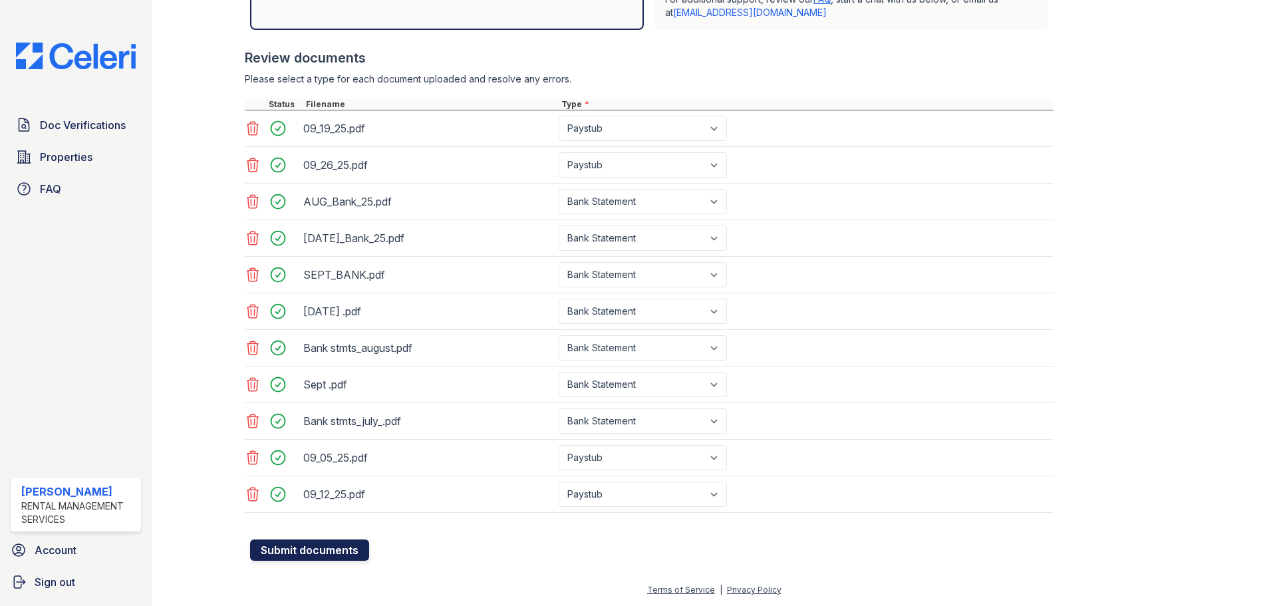
click at [325, 543] on button "Submit documents" at bounding box center [309, 549] width 119 height 21
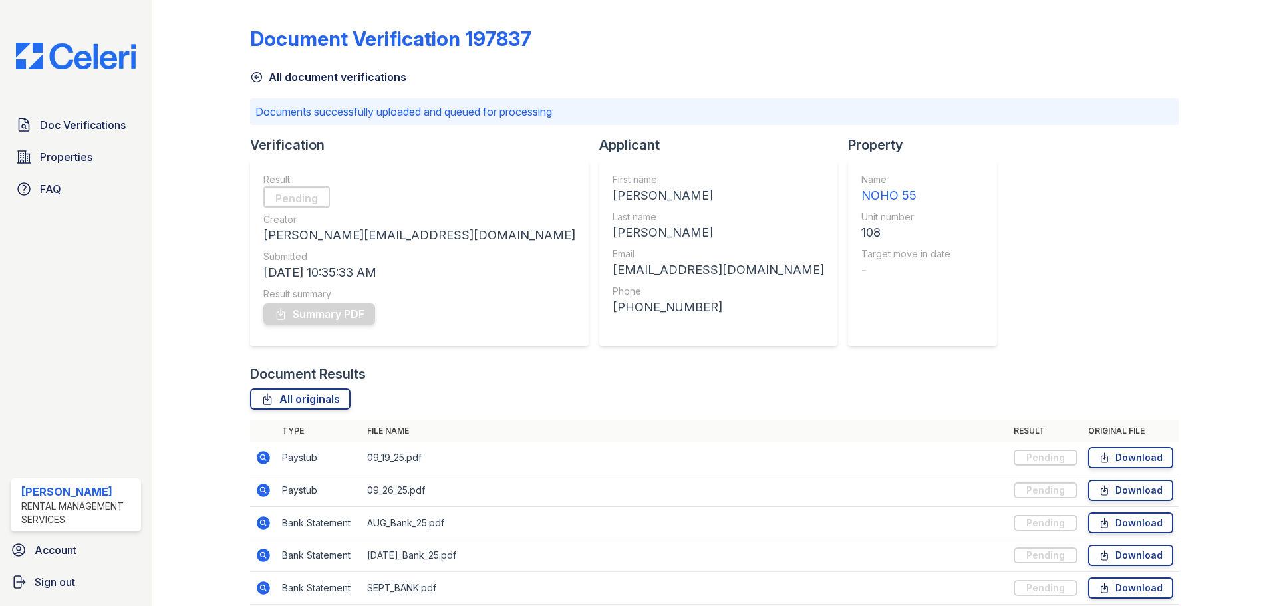
click at [943, 198] on div "Document Verification 197837 All document verifications Documents successfully …" at bounding box center [714, 409] width 928 height 808
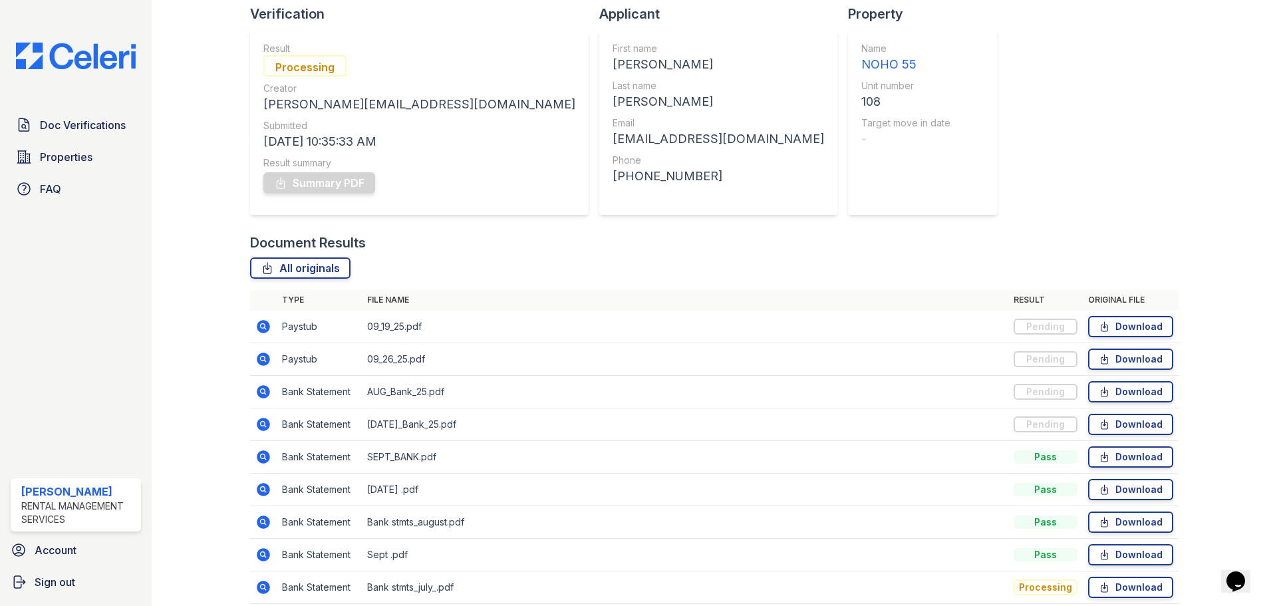
scroll to position [215, 0]
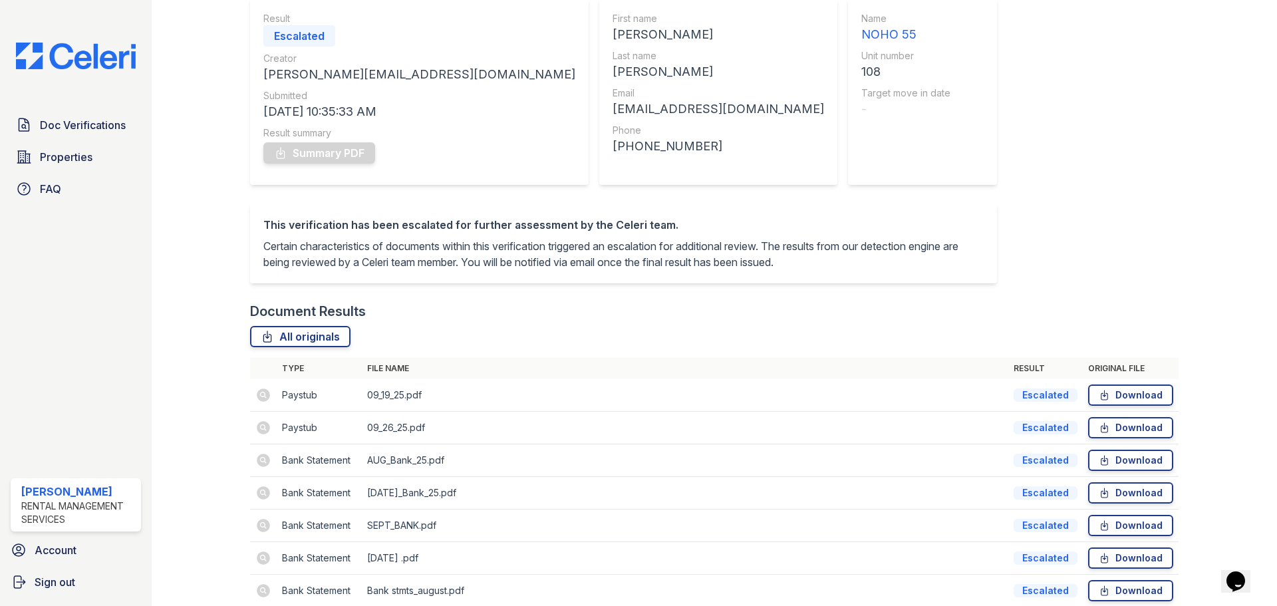
scroll to position [330, 0]
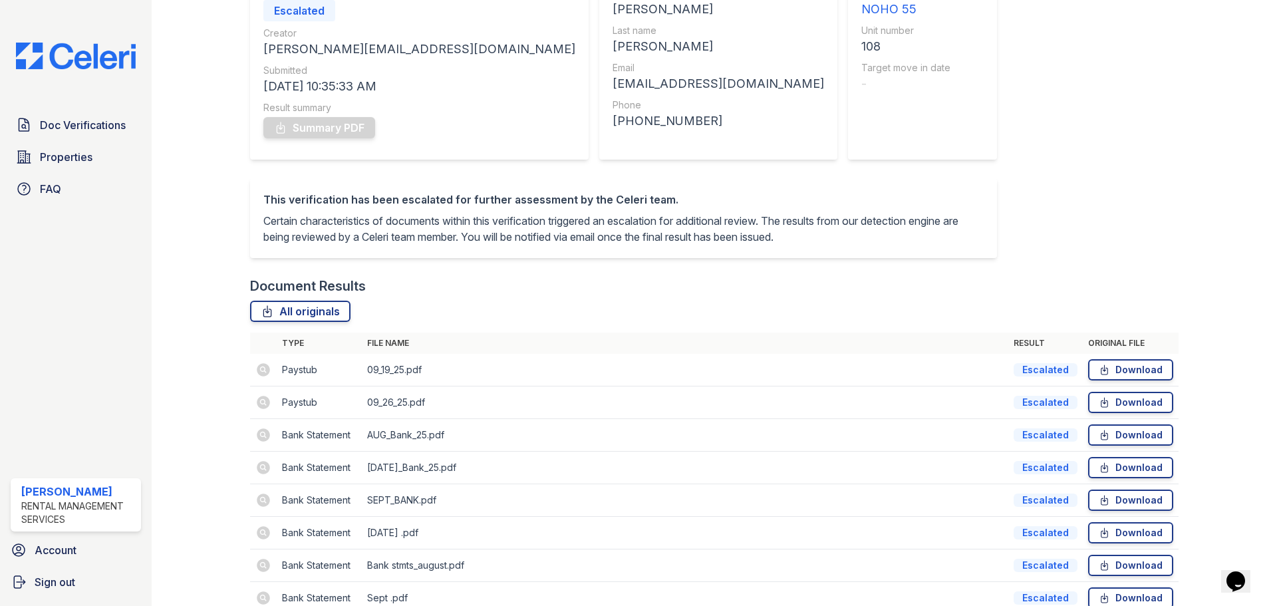
scroll to position [330, 0]
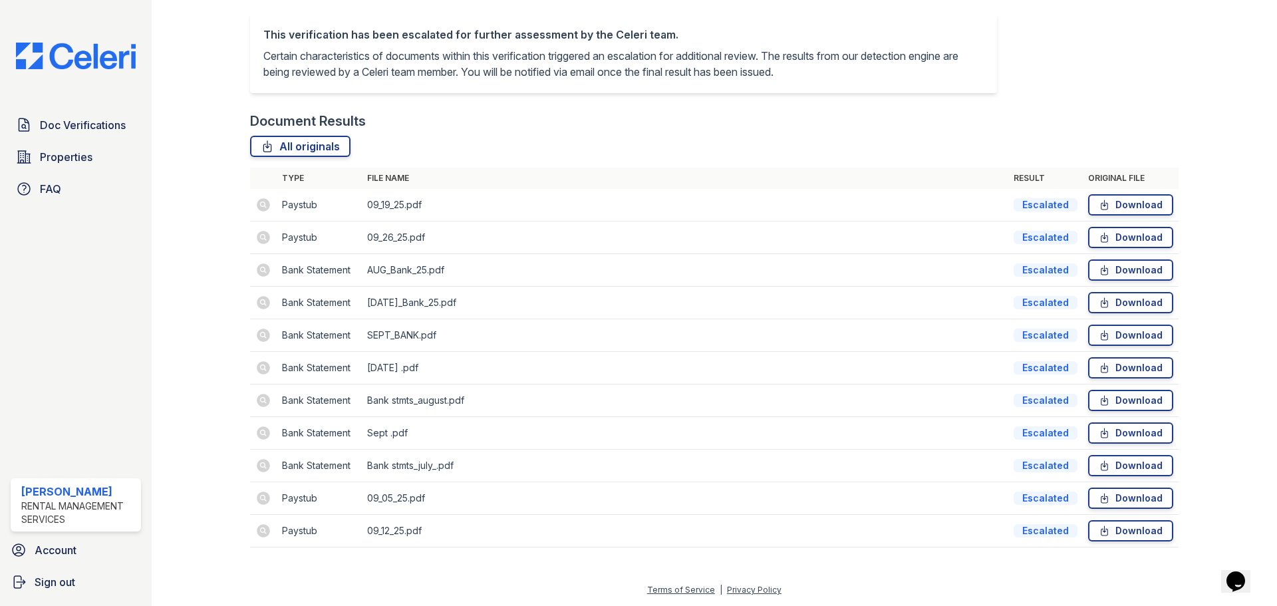
click at [880, 151] on div "All originals" at bounding box center [714, 146] width 928 height 21
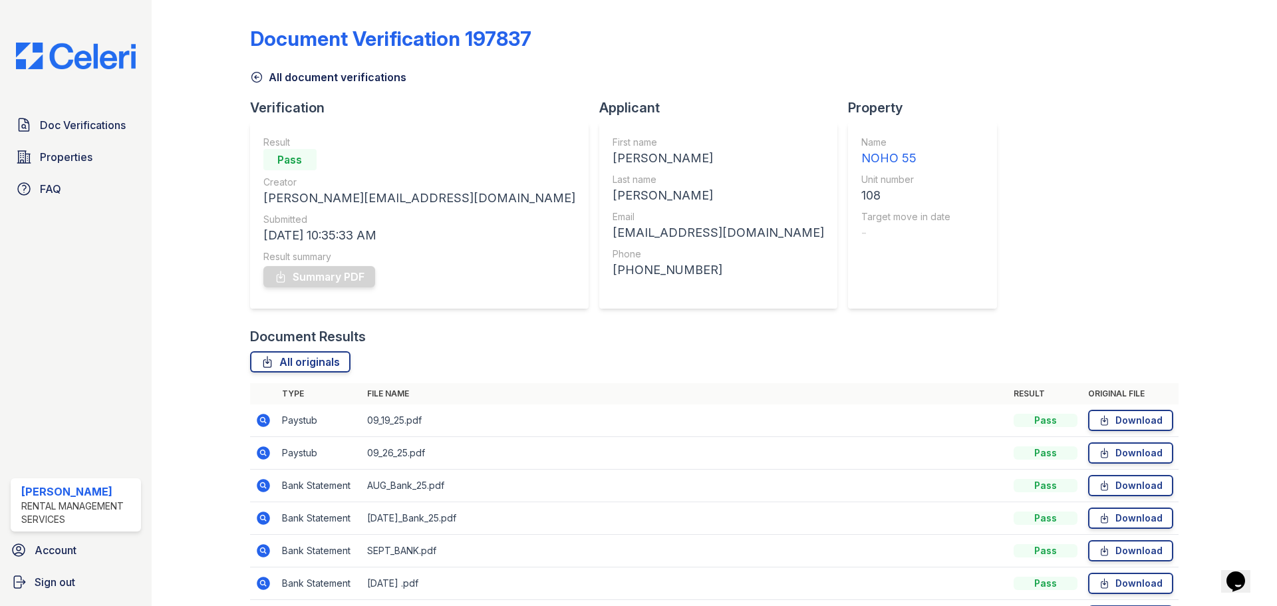
drag, startPoint x: 889, startPoint y: 359, endPoint x: 801, endPoint y: 31, distance: 339.4
